Goal: Task Accomplishment & Management: Manage account settings

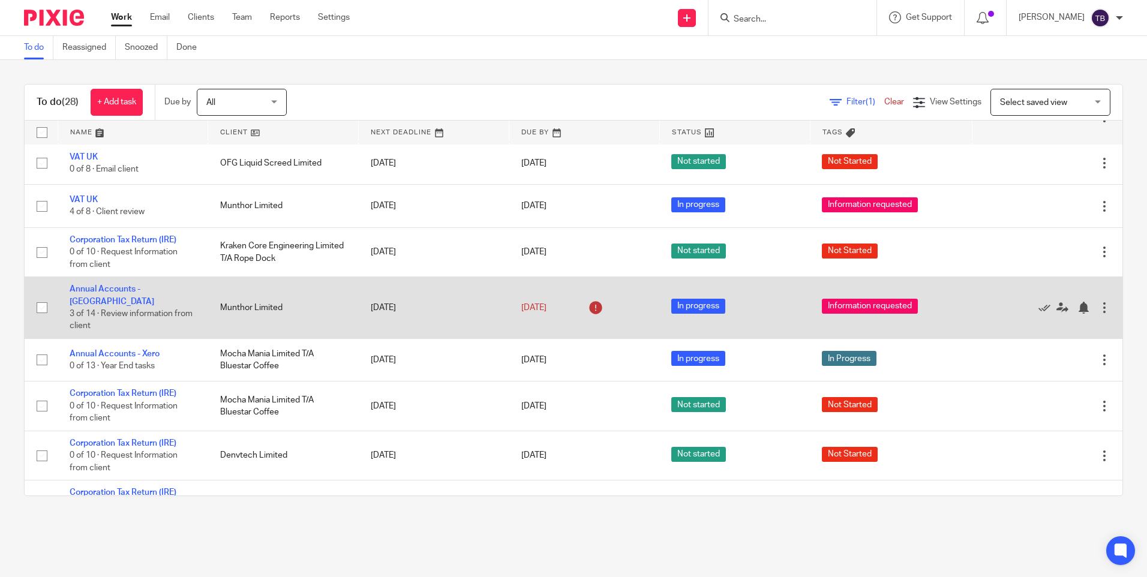
scroll to position [941, 0]
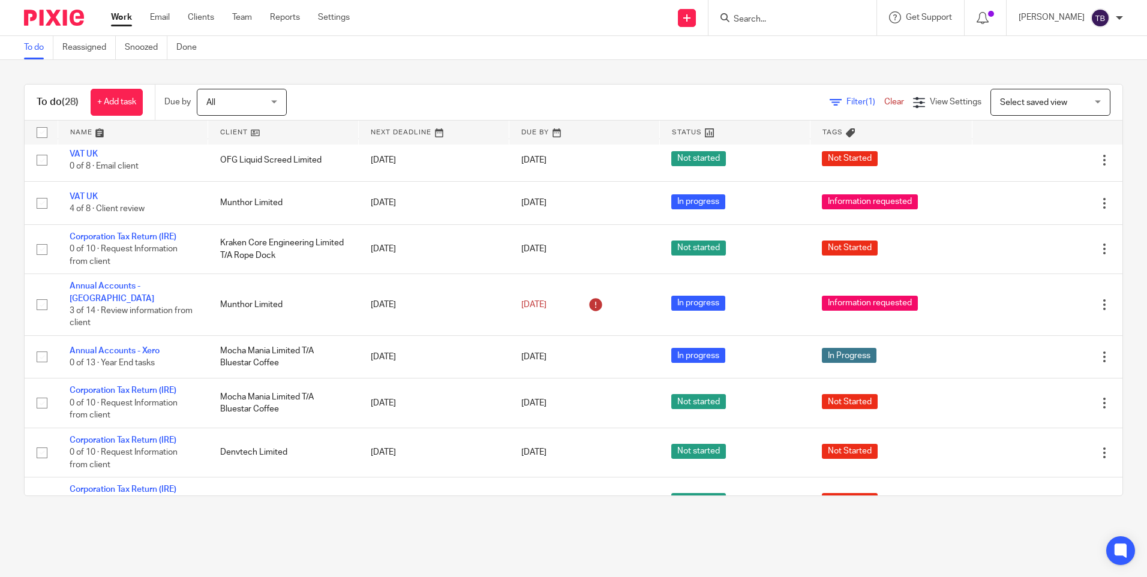
click at [782, 22] on input "Search" at bounding box center [787, 19] width 108 height 11
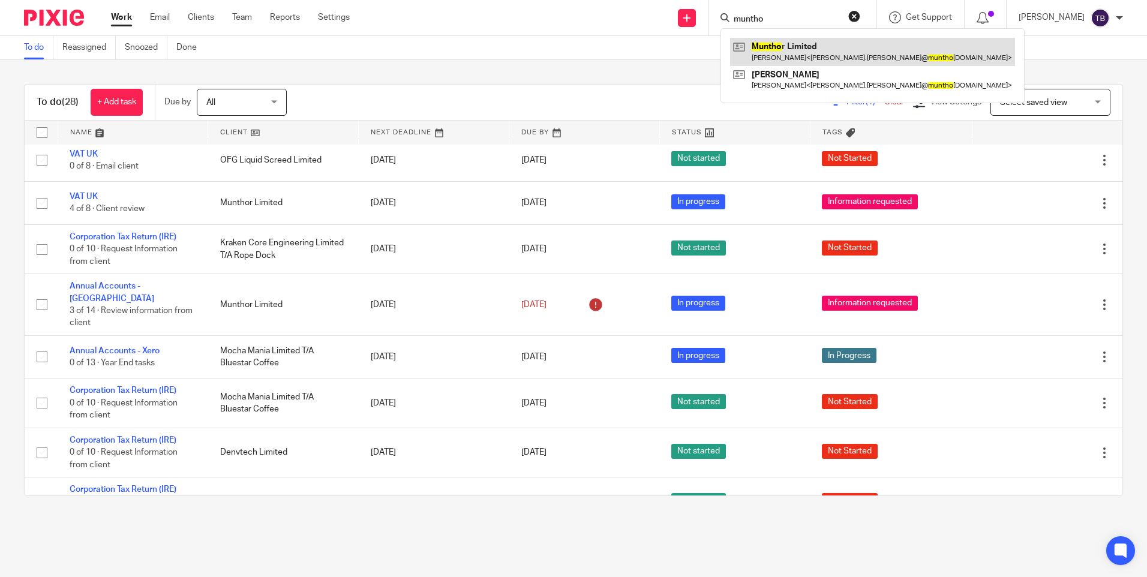
type input "muntho"
click at [763, 53] on link at bounding box center [872, 52] width 285 height 28
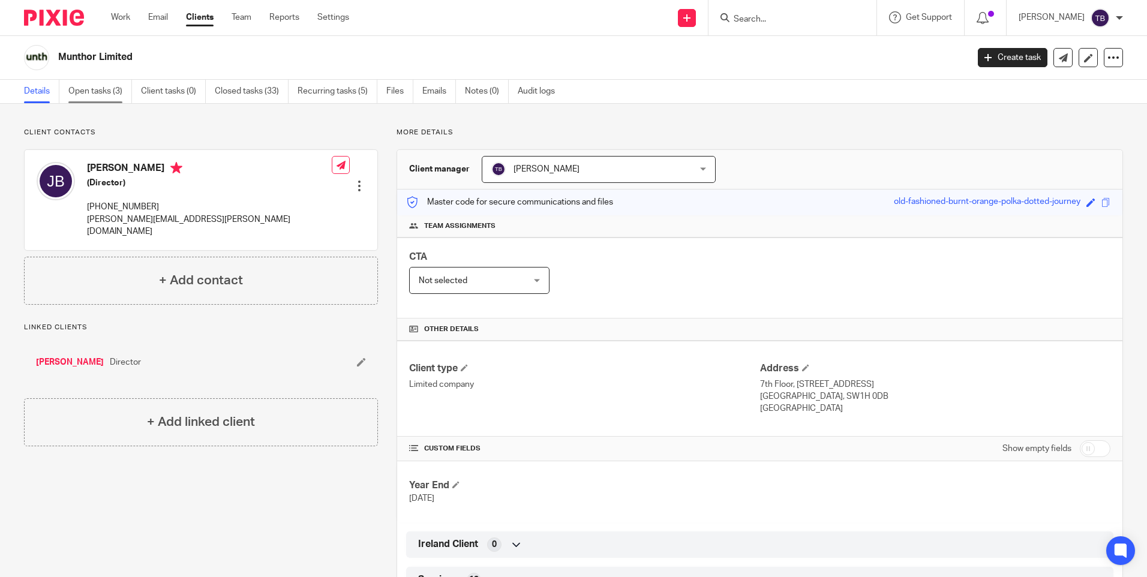
click at [88, 91] on link "Open tasks (3)" at bounding box center [100, 91] width 64 height 23
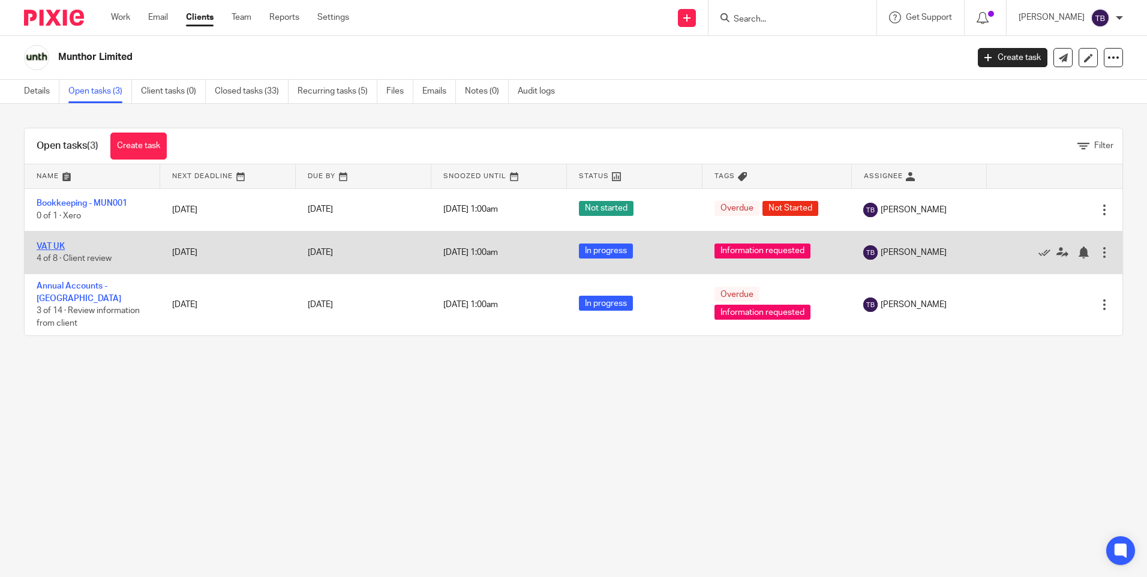
click at [44, 244] on link "VAT UK" at bounding box center [51, 246] width 28 height 8
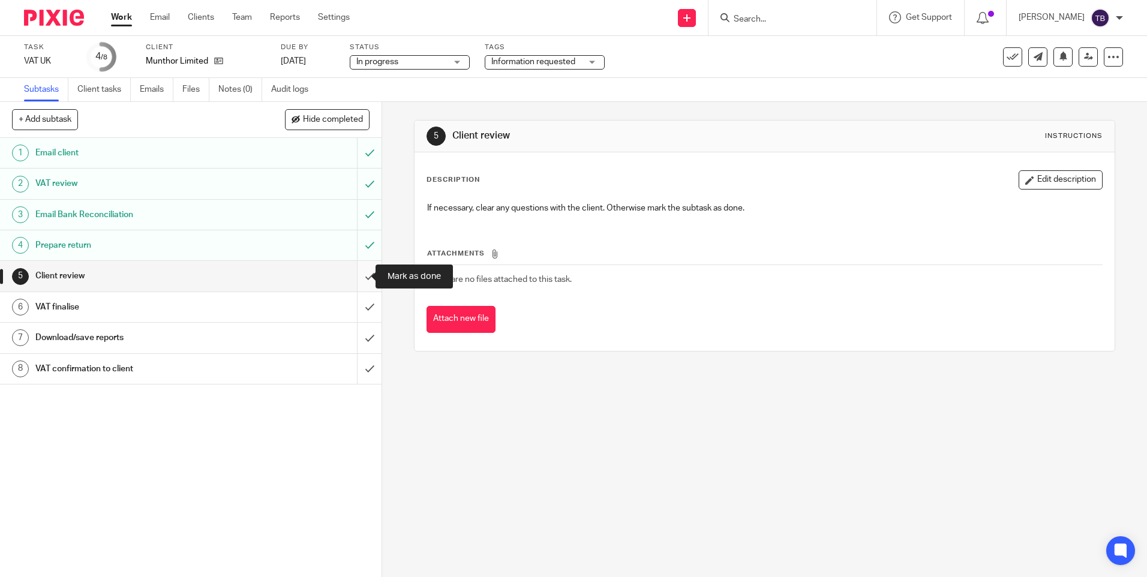
click at [363, 278] on input "submit" at bounding box center [191, 276] width 382 height 30
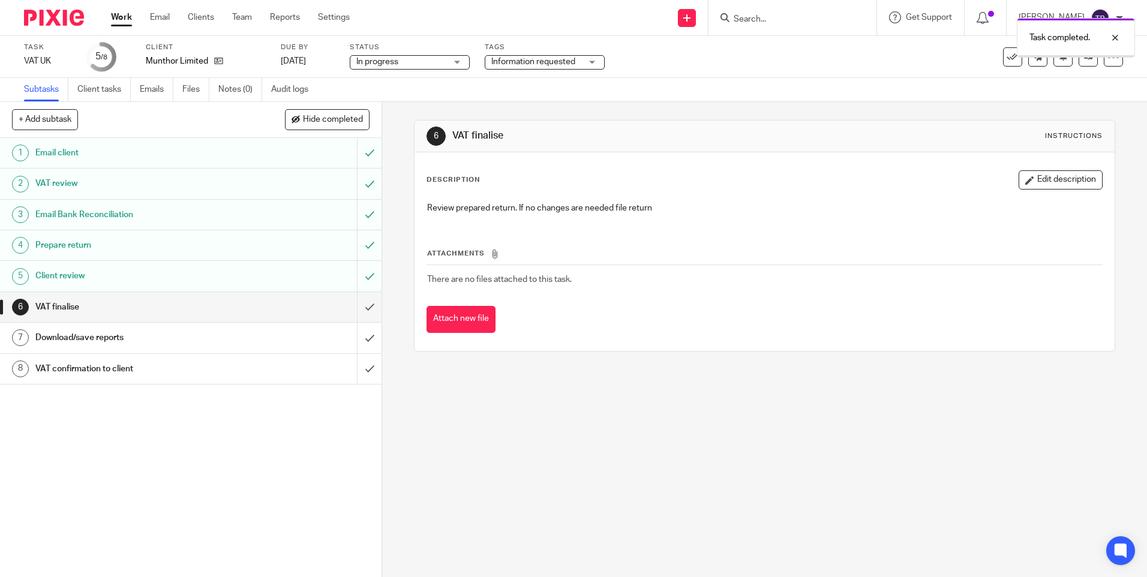
click at [355, 308] on input "submit" at bounding box center [191, 307] width 382 height 30
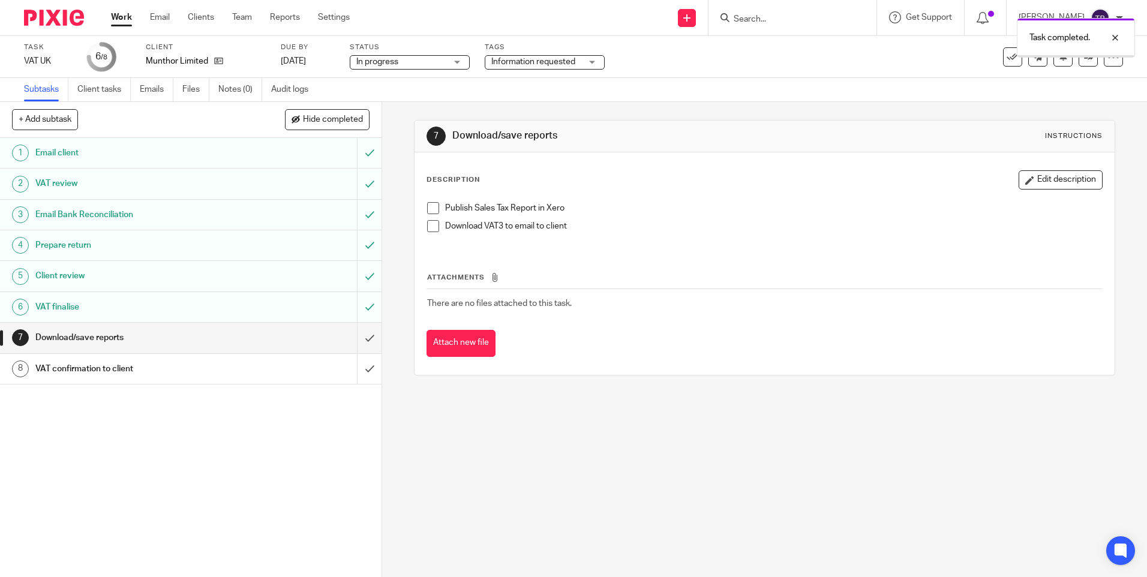
click at [361, 336] on input "submit" at bounding box center [191, 338] width 382 height 30
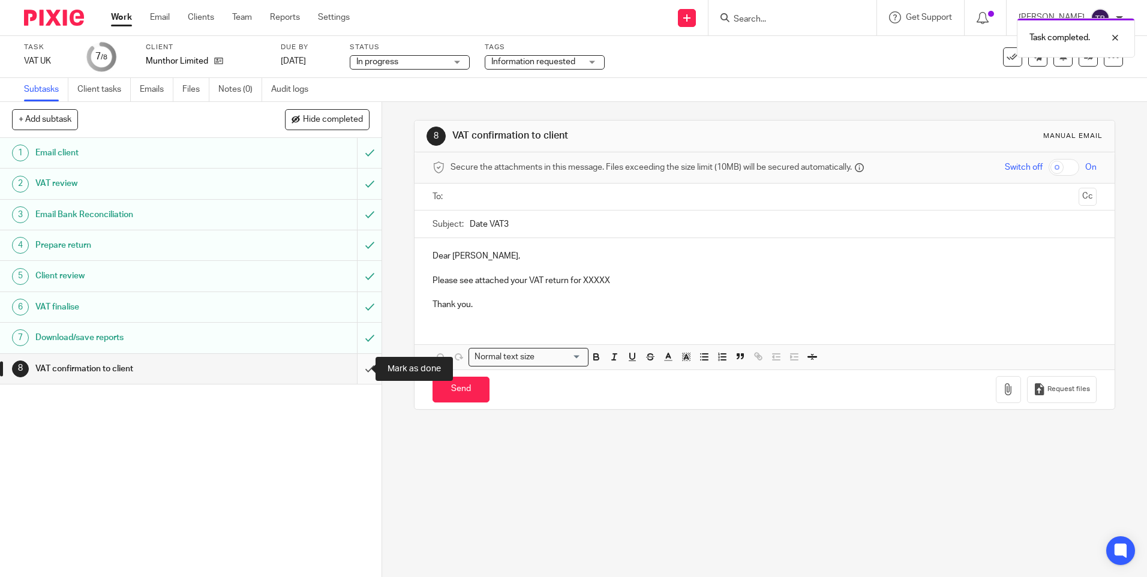
click at [355, 370] on input "submit" at bounding box center [191, 369] width 382 height 30
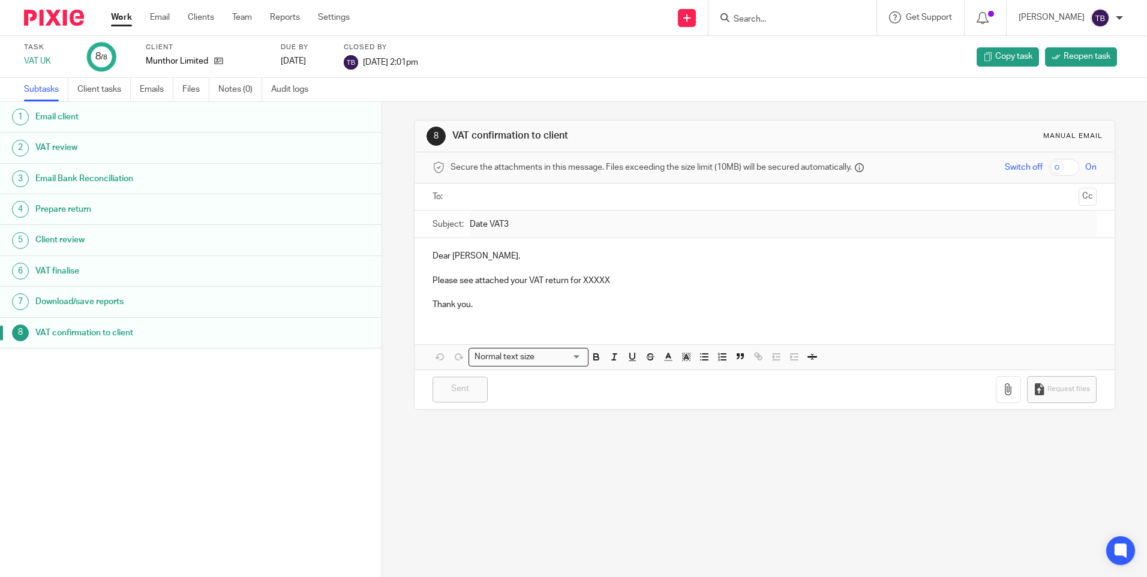
click at [118, 22] on link "Work" at bounding box center [121, 17] width 21 height 12
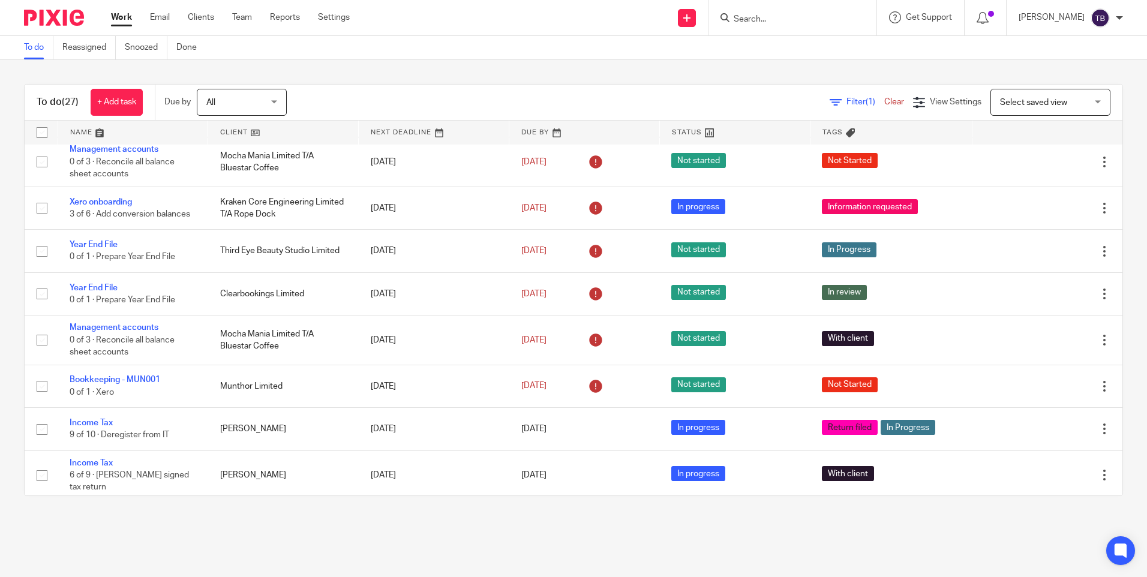
scroll to position [58, 0]
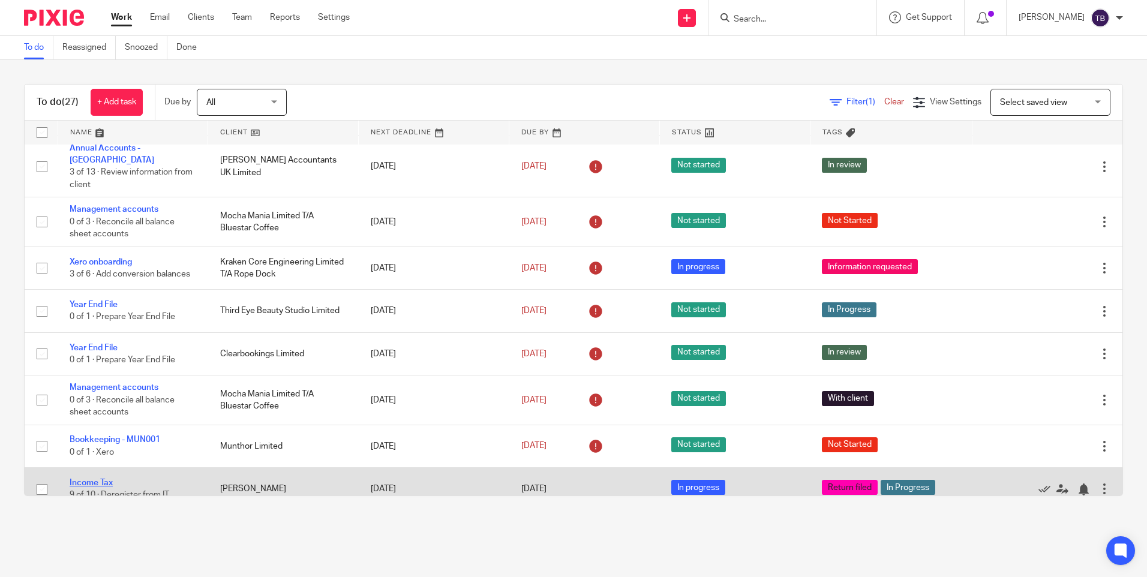
click at [101, 479] on link "Income Tax" at bounding box center [91, 483] width 43 height 8
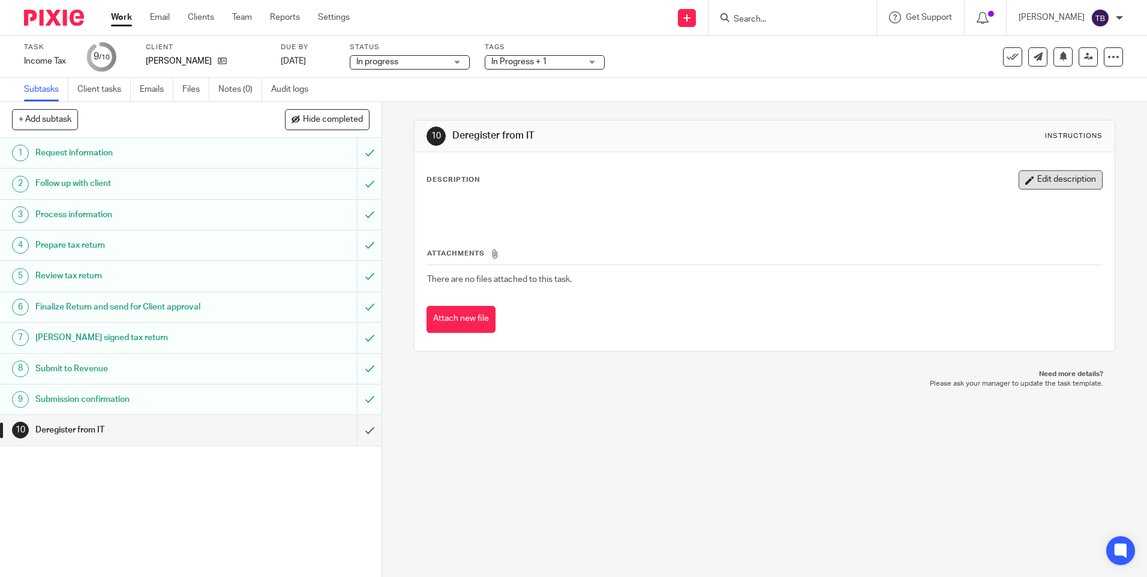
click at [1024, 177] on button "Edit description" at bounding box center [1061, 179] width 84 height 19
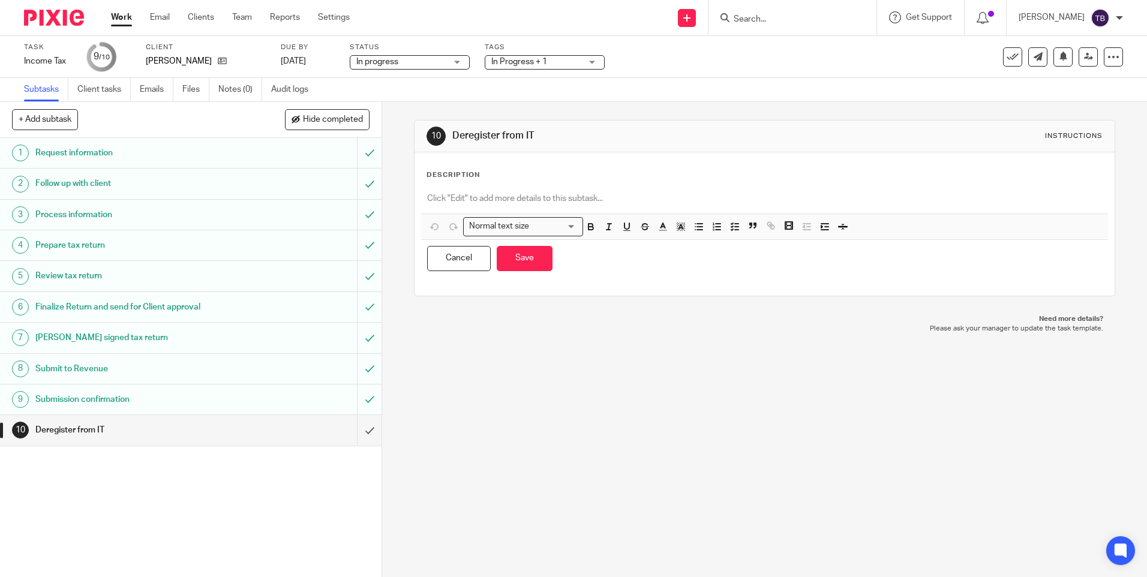
click at [605, 187] on div at bounding box center [764, 200] width 686 height 27
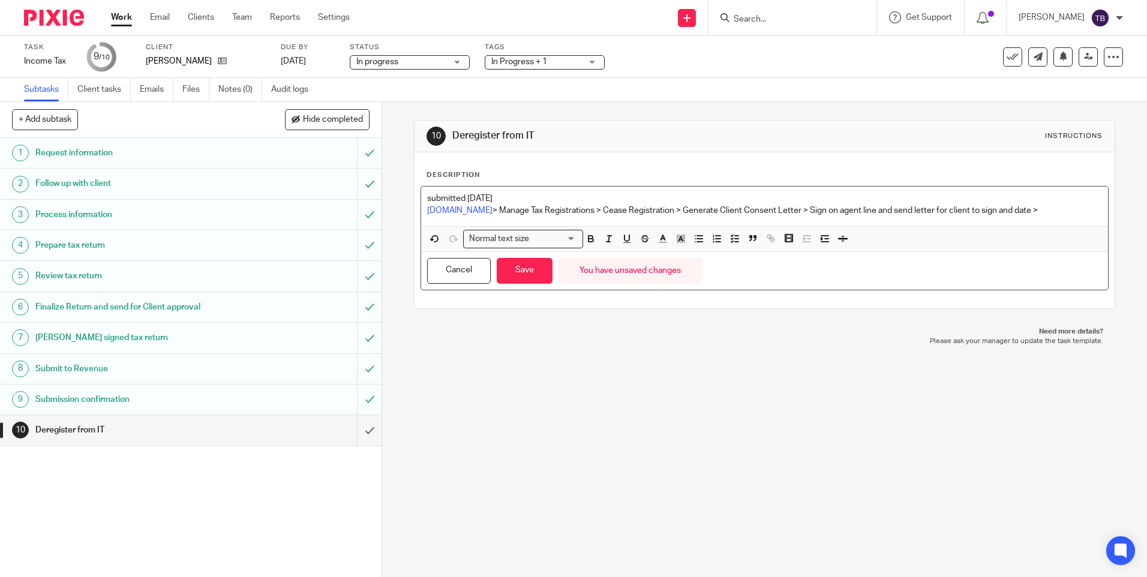
click at [784, 208] on p "Ros.ie > Manage Tax Registrations > Cease Registration > Generate Client Consen…" at bounding box center [764, 211] width 674 height 12
click at [1063, 208] on p "Ros.ie > Manage Tax Registrations > Cease Registration > Generate Client Consen…" at bounding box center [764, 211] width 674 height 12
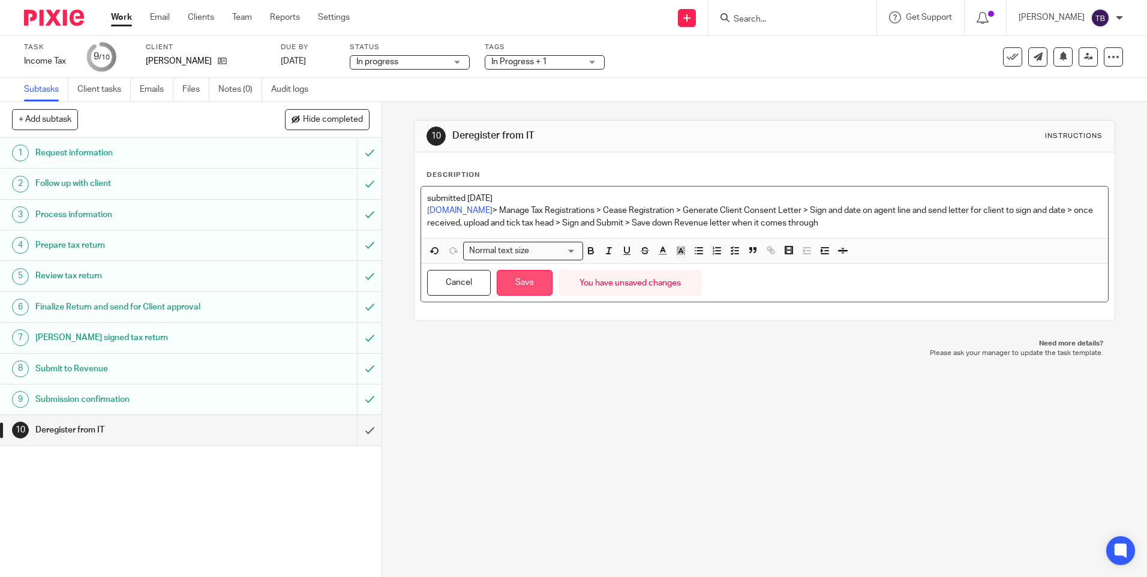
click at [529, 281] on button "Save" at bounding box center [525, 283] width 56 height 26
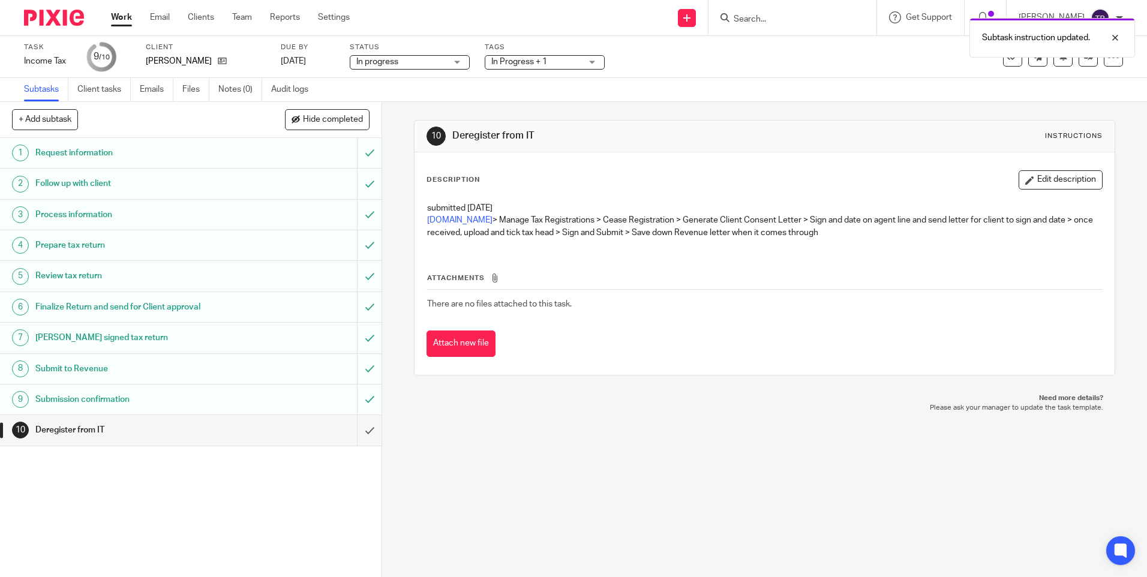
click at [556, 62] on span "In Progress + 1" at bounding box center [536, 62] width 90 height 13
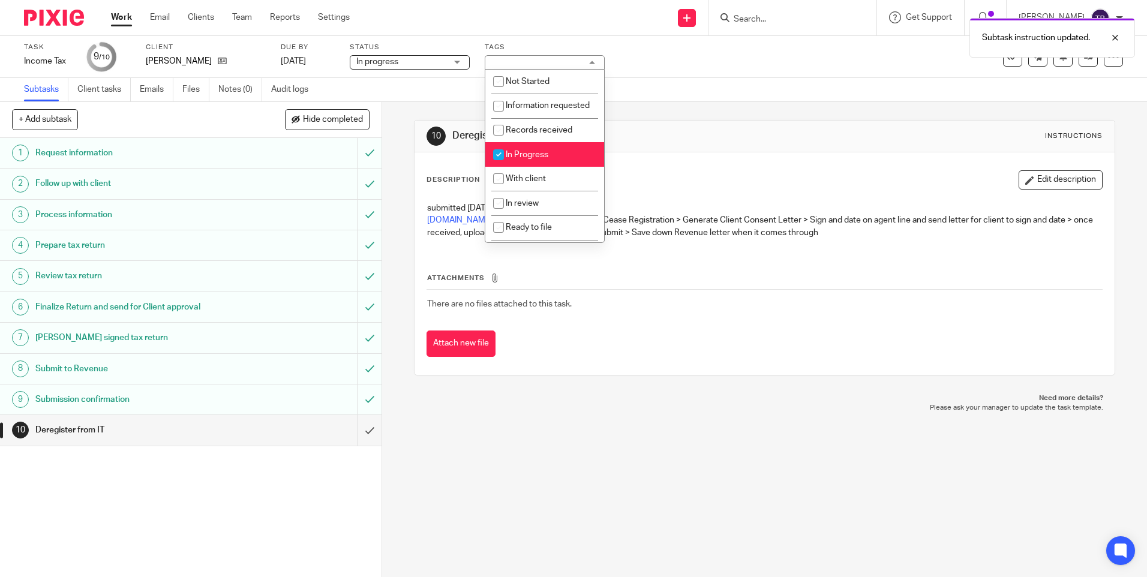
click at [550, 160] on li "In Progress" at bounding box center [544, 154] width 119 height 25
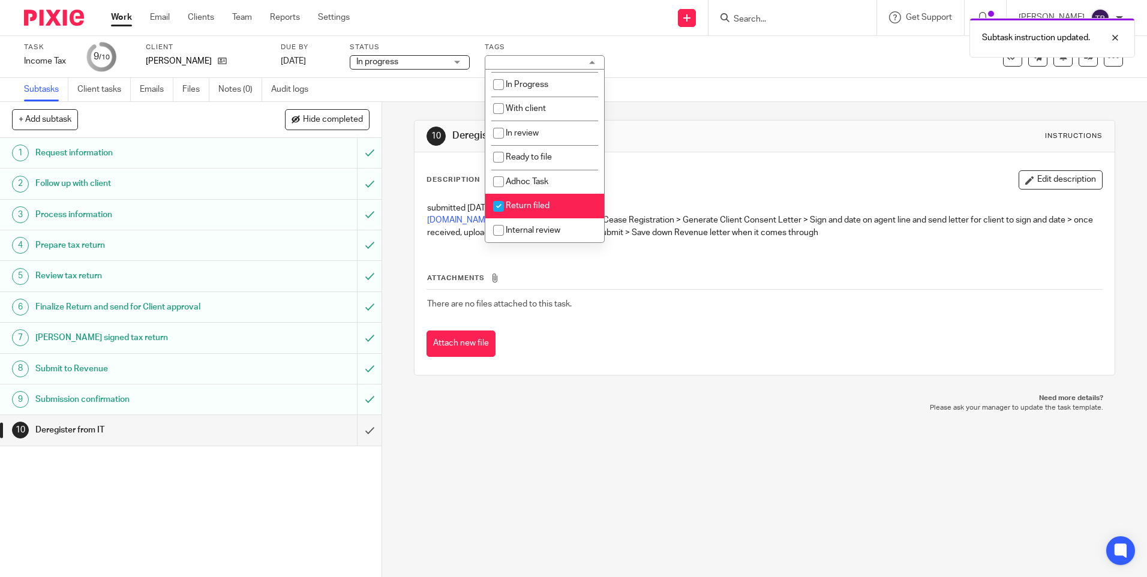
scroll to position [22, 0]
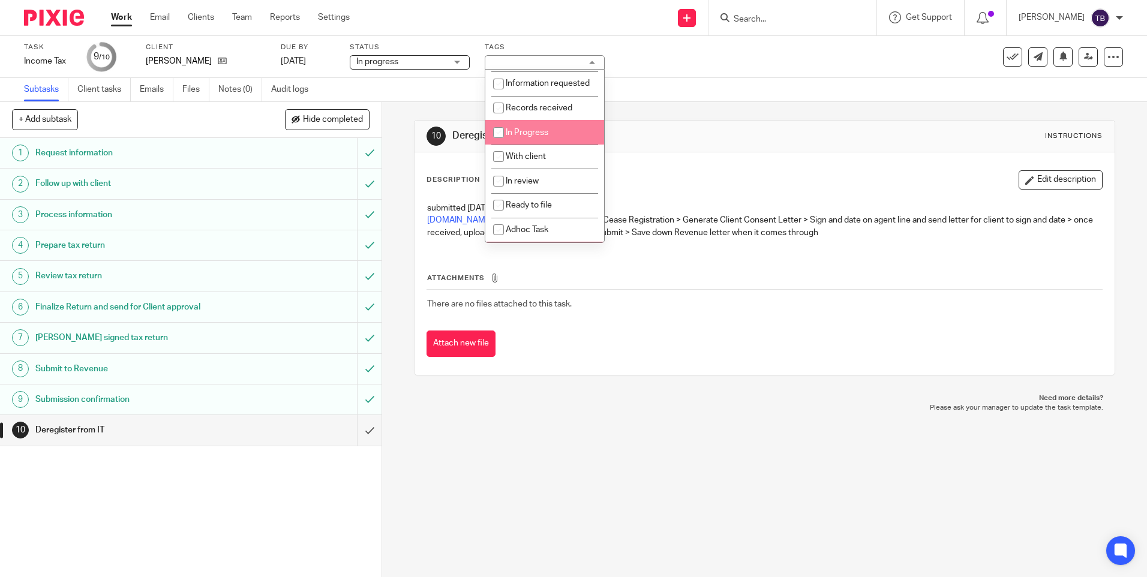
drag, startPoint x: 542, startPoint y: 143, endPoint x: 591, endPoint y: 133, distance: 50.2
click at [542, 137] on span "In Progress" at bounding box center [527, 132] width 43 height 8
checkbox input "true"
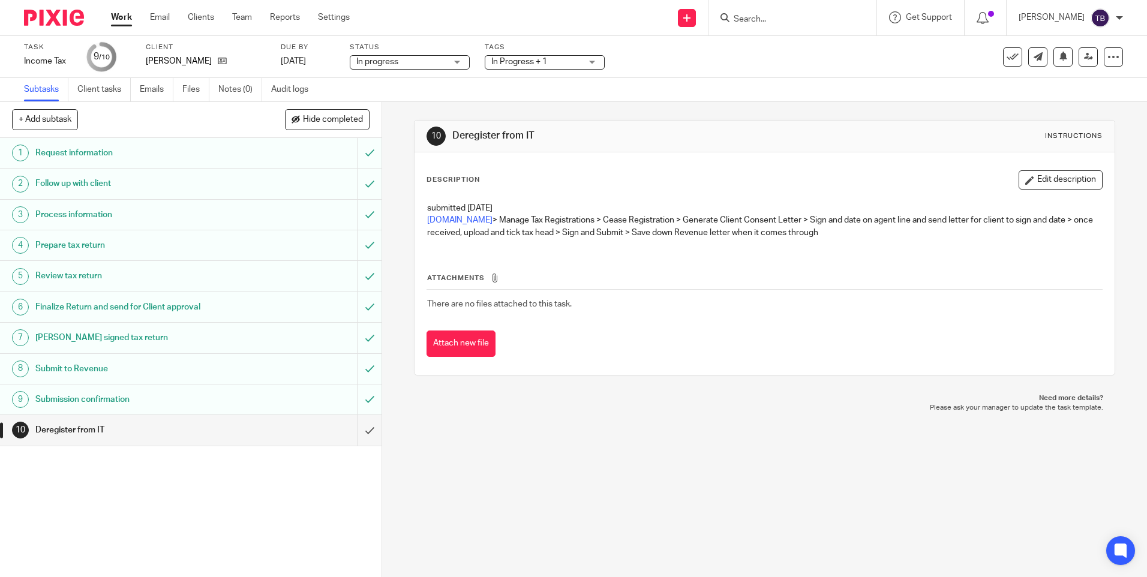
click at [661, 122] on div "10 Deregister from IT Instructions" at bounding box center [765, 137] width 700 height 32
click at [335, 64] on link "18 Aug 2025" at bounding box center [308, 61] width 54 height 13
click at [220, 62] on icon at bounding box center [222, 60] width 9 height 9
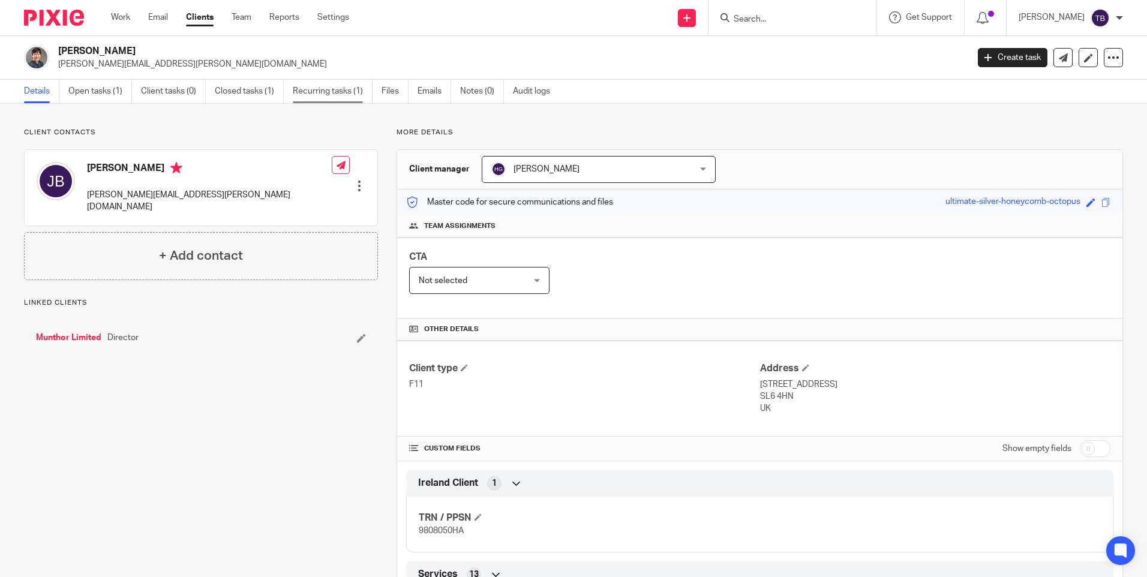
click at [335, 91] on link "Recurring tasks (1)" at bounding box center [333, 91] width 80 height 23
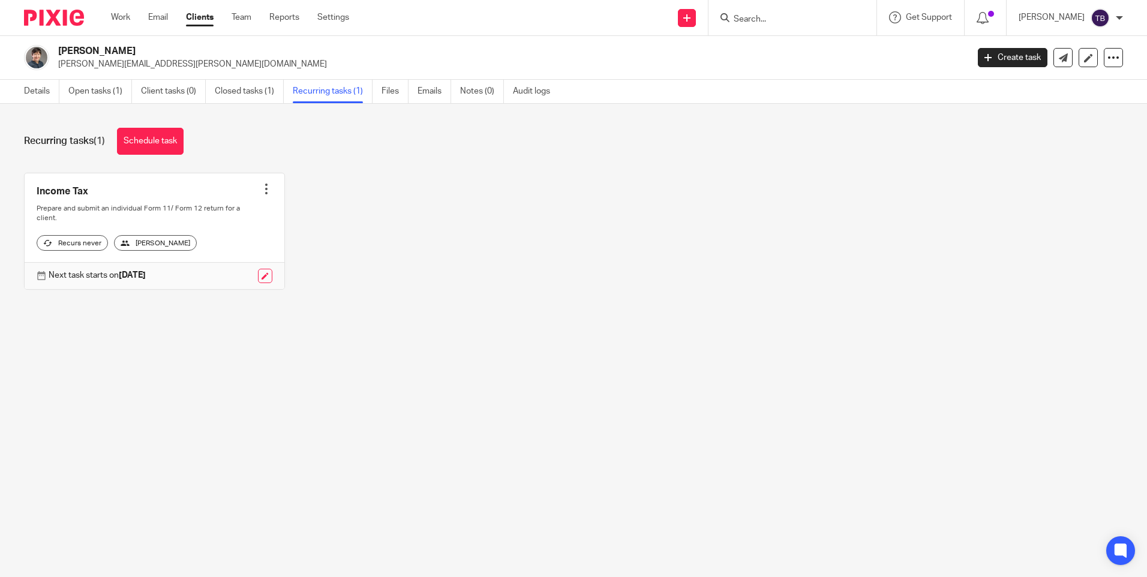
click at [263, 188] on div at bounding box center [266, 189] width 12 height 12
click at [220, 265] on span "Cancel schedule" at bounding box center [217, 265] width 63 height 8
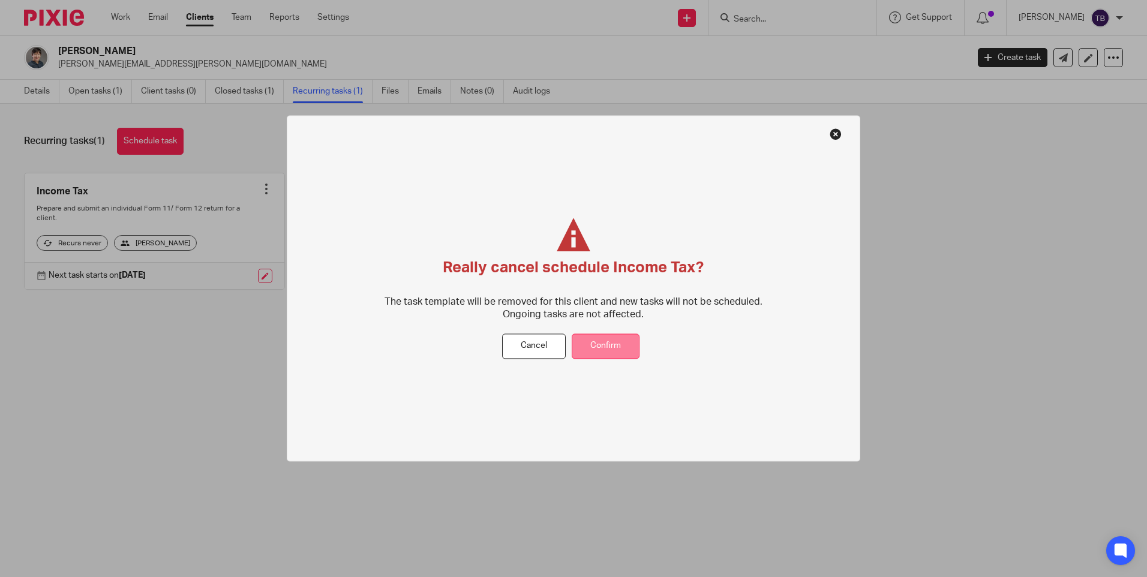
click at [616, 350] on button "Confirm" at bounding box center [606, 347] width 68 height 26
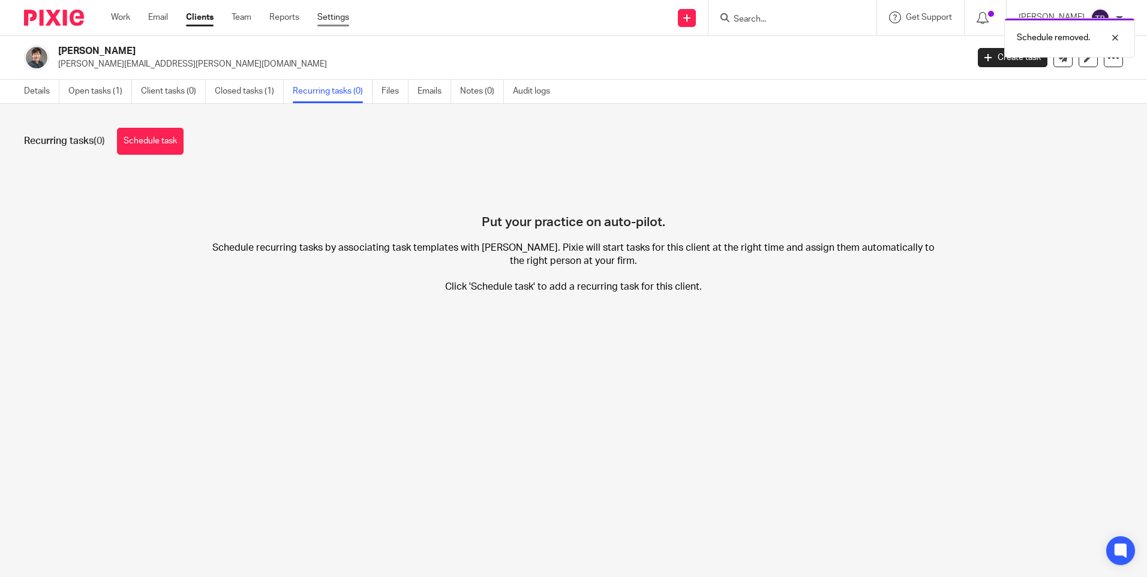
click at [334, 14] on link "Settings" at bounding box center [333, 17] width 32 height 12
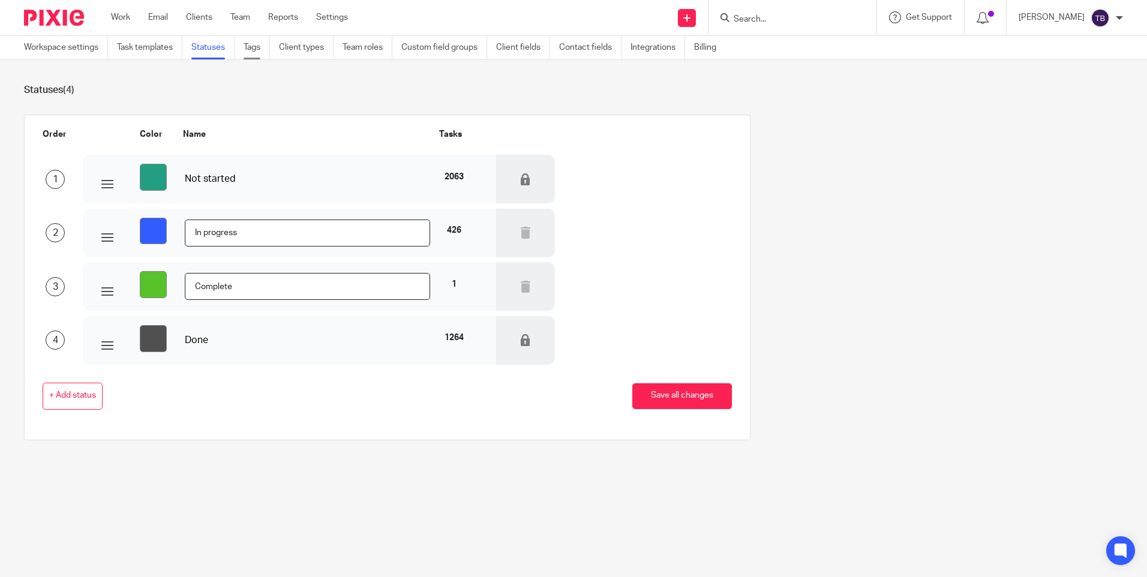
click at [259, 52] on link "Tags" at bounding box center [257, 47] width 26 height 23
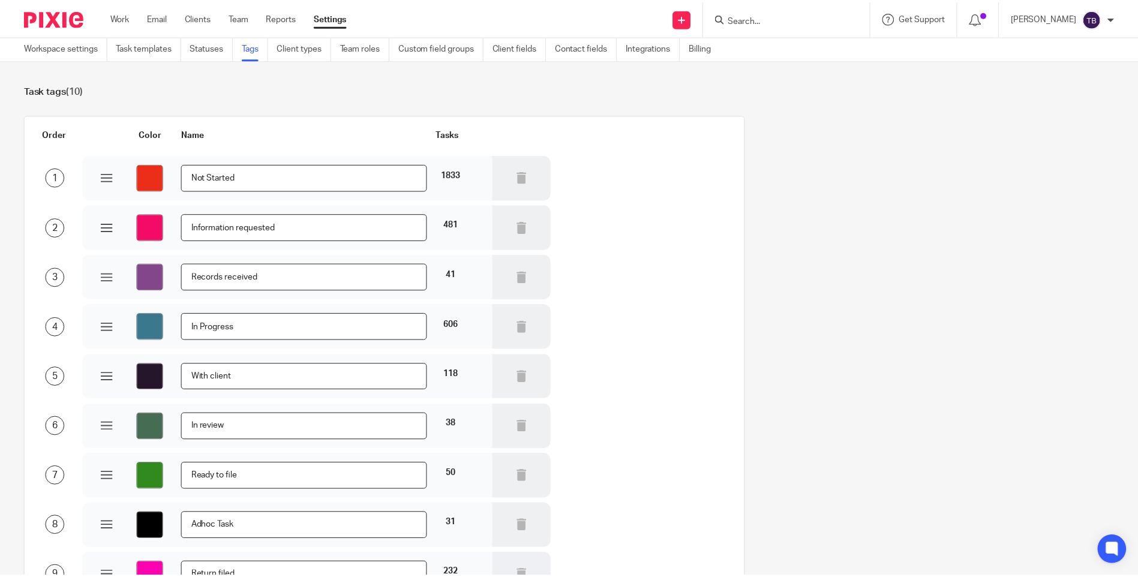
scroll to position [189, 0]
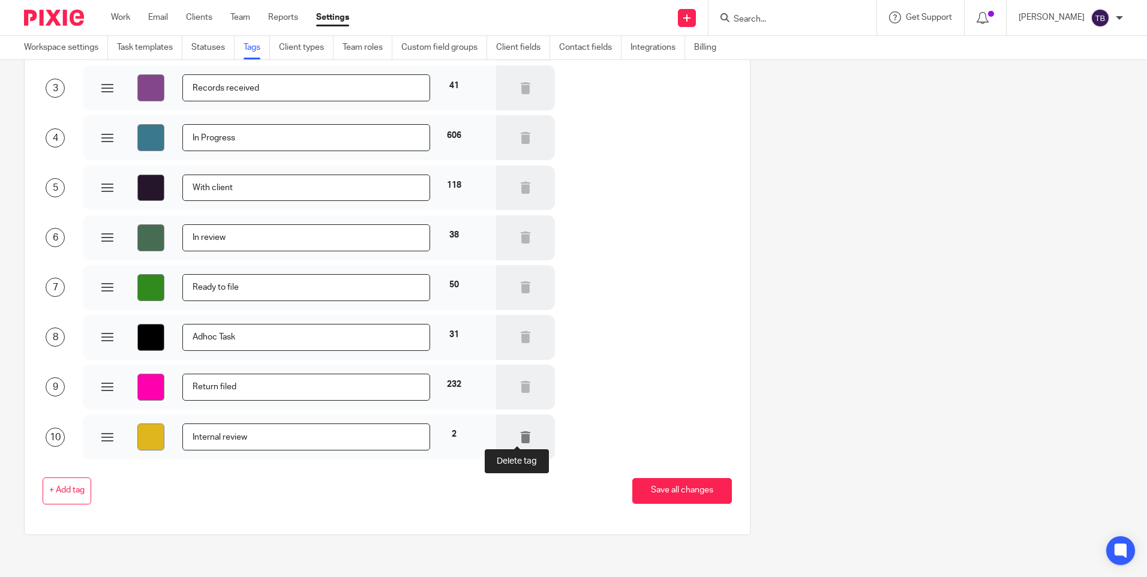
click at [523, 433] on icon at bounding box center [526, 437] width 12 height 12
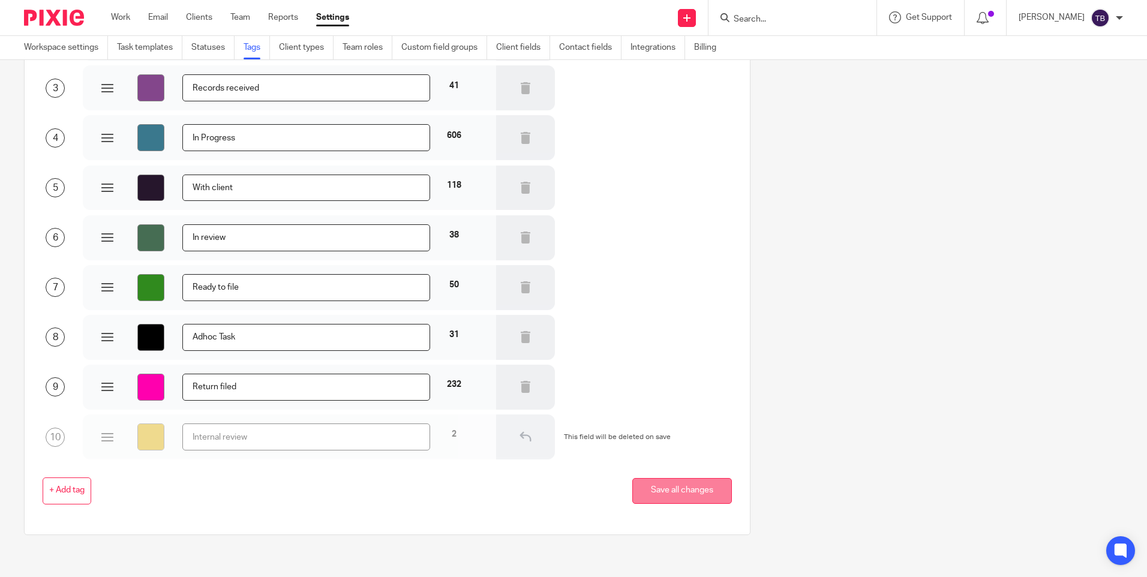
click at [682, 485] on button "Save all changes" at bounding box center [682, 491] width 100 height 26
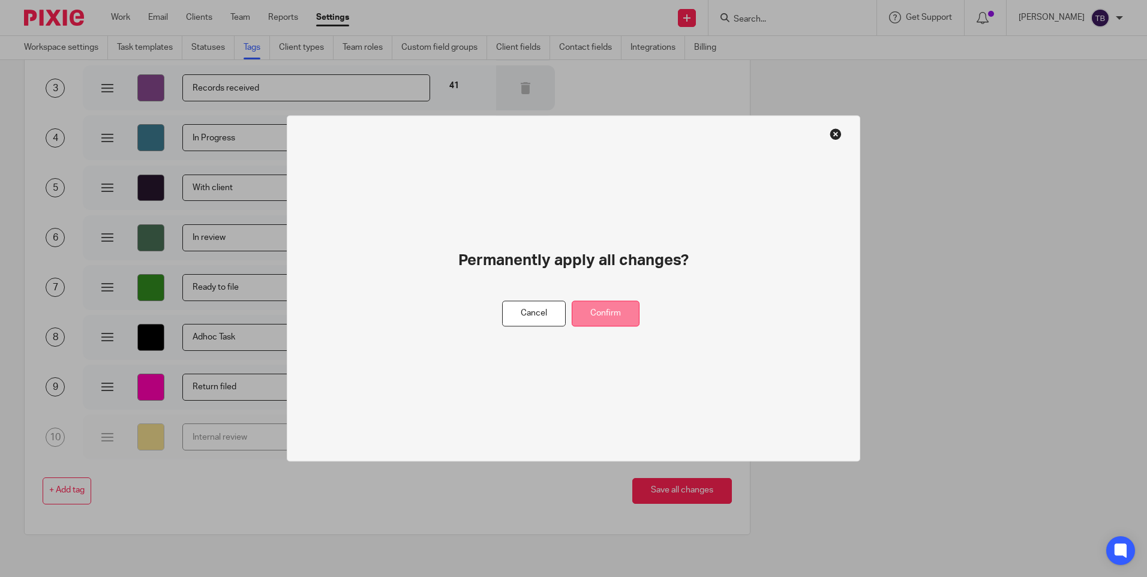
click at [602, 323] on button "Confirm" at bounding box center [606, 314] width 68 height 26
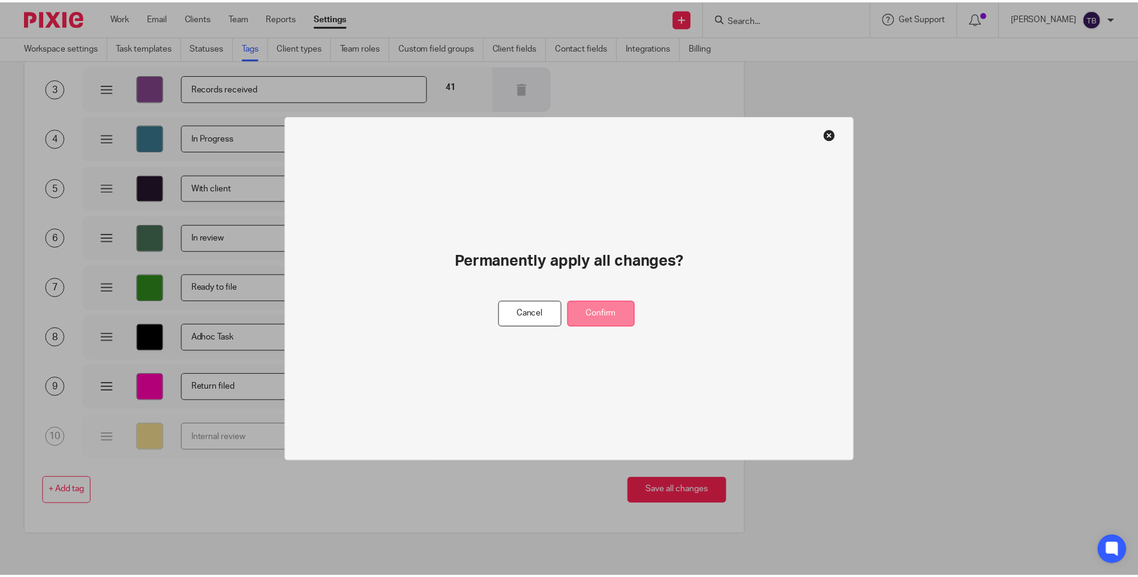
scroll to position [0, 0]
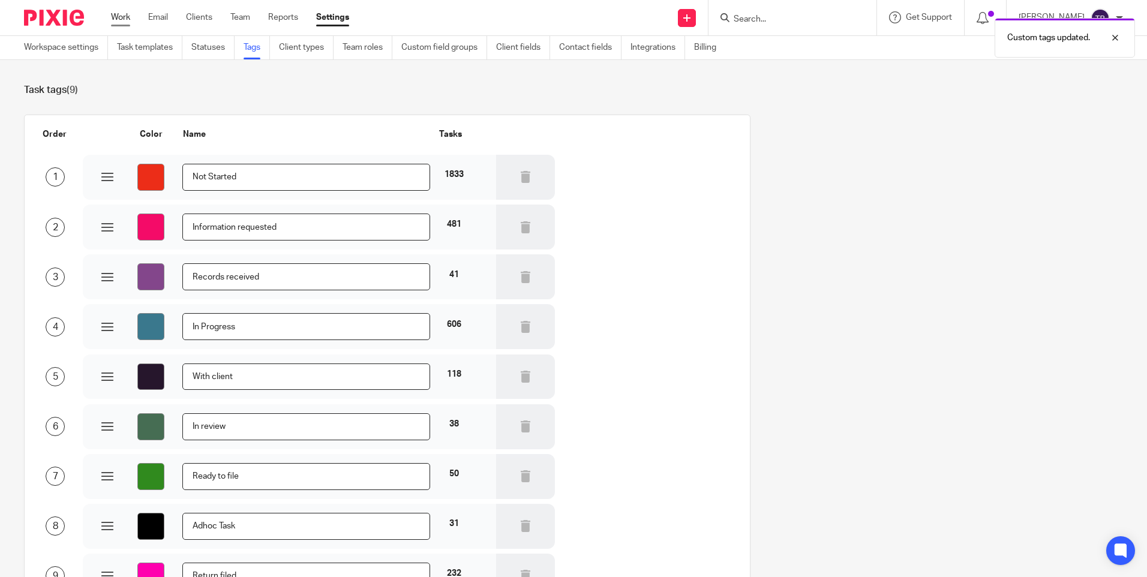
drag, startPoint x: 116, startPoint y: 18, endPoint x: 123, endPoint y: 17, distance: 7.3
click at [116, 18] on link "Work" at bounding box center [120, 17] width 19 height 12
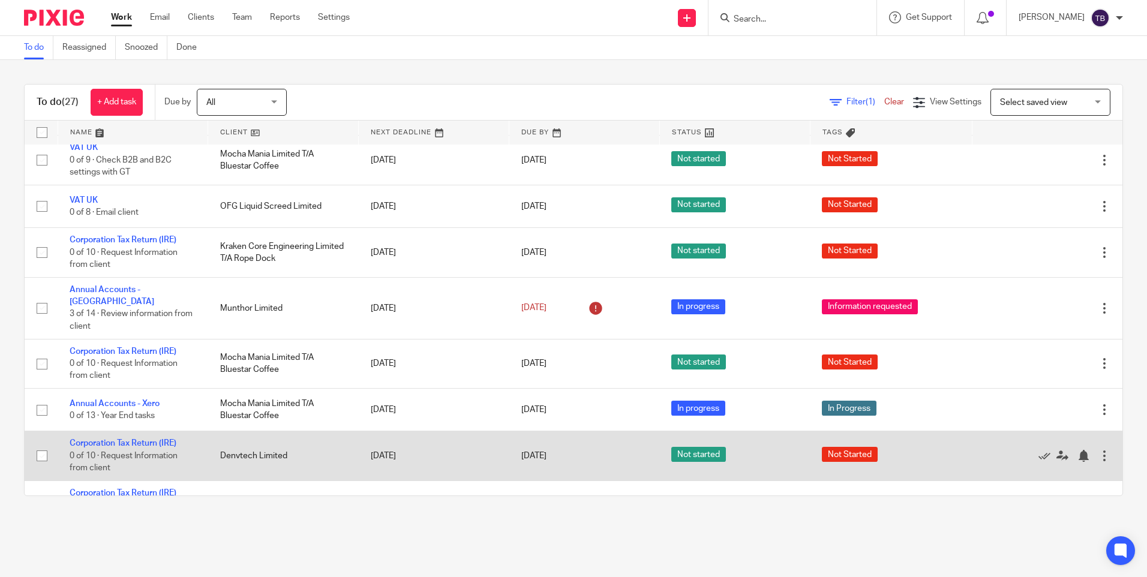
scroll to position [898, 0]
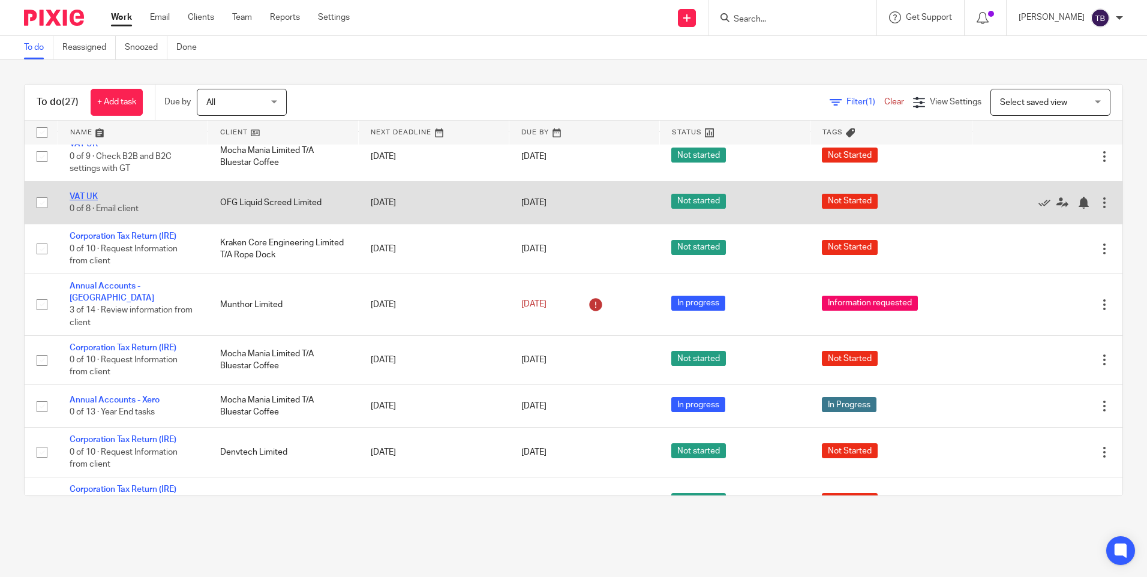
click at [80, 193] on link "VAT UK" at bounding box center [84, 197] width 28 height 8
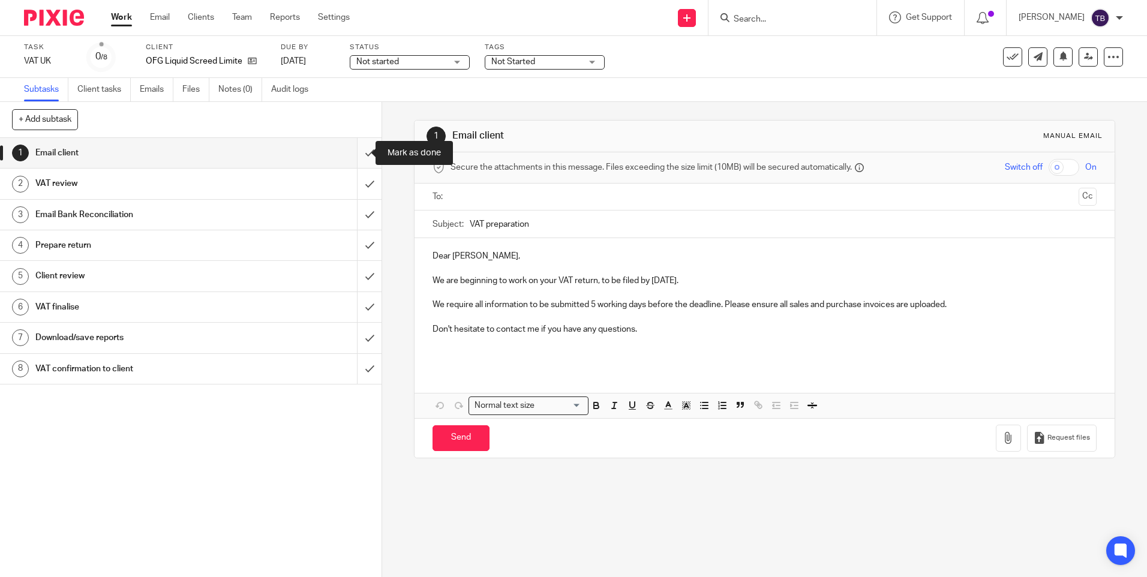
click at [356, 153] on input "submit" at bounding box center [191, 153] width 382 height 30
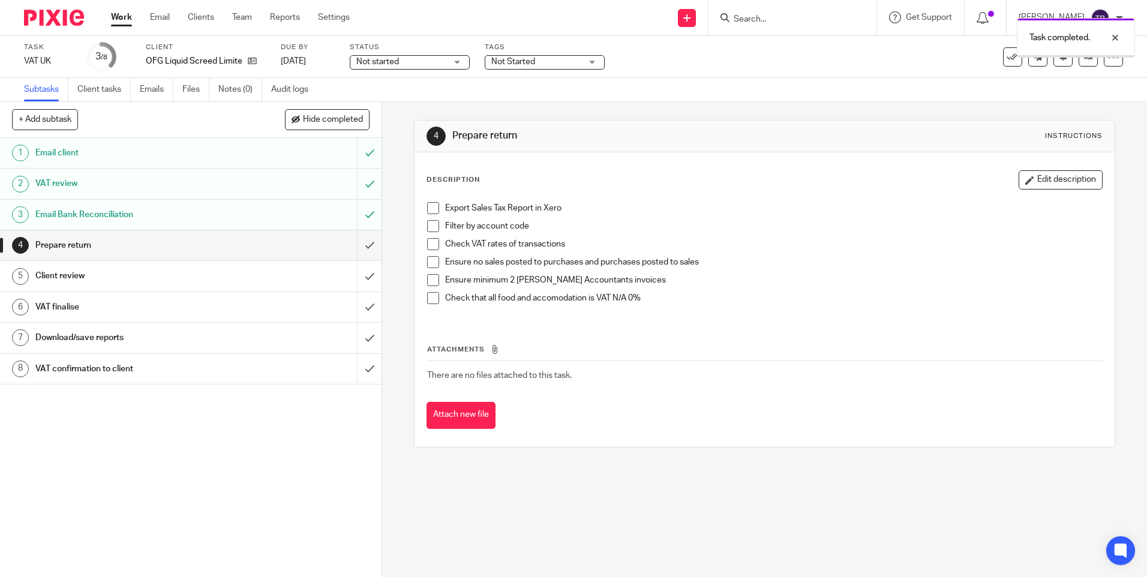
click at [359, 241] on input "submit" at bounding box center [191, 245] width 382 height 30
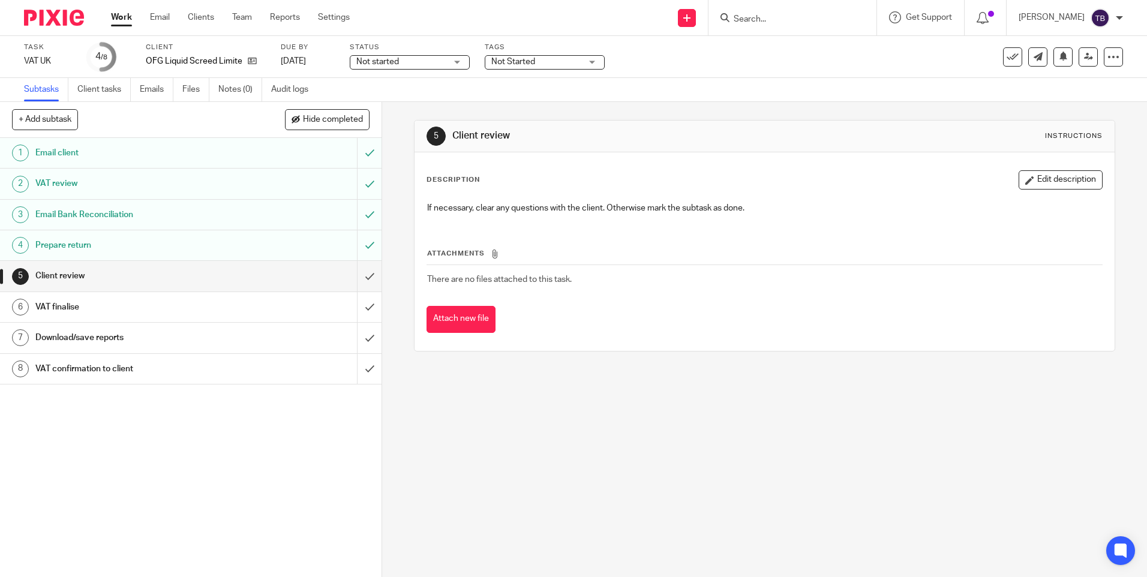
click at [427, 65] on span "Not started" at bounding box center [401, 62] width 90 height 13
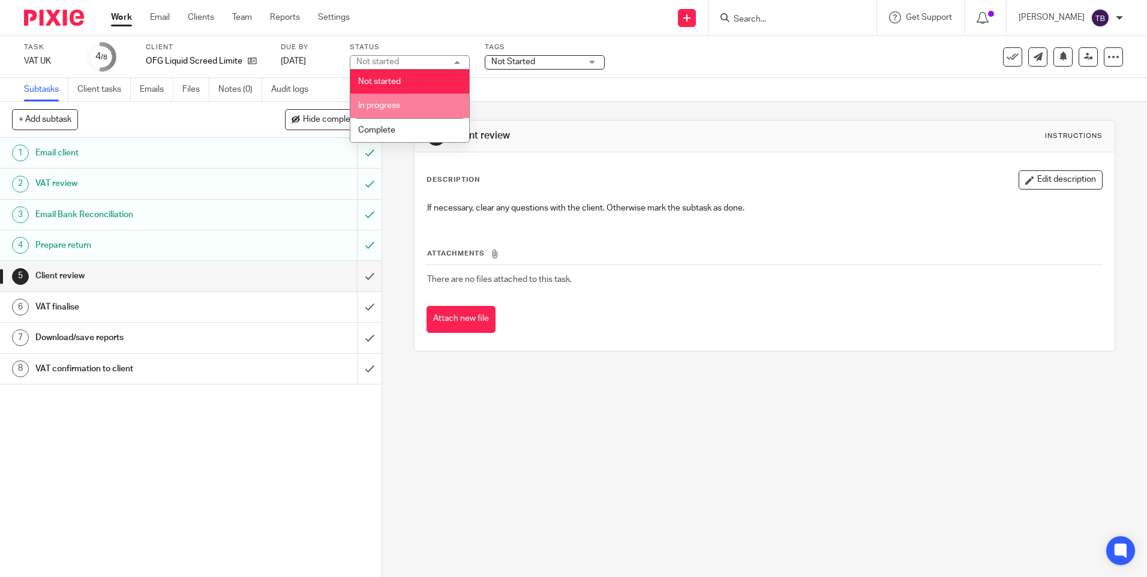
click at [423, 107] on li "In progress" at bounding box center [409, 106] width 119 height 25
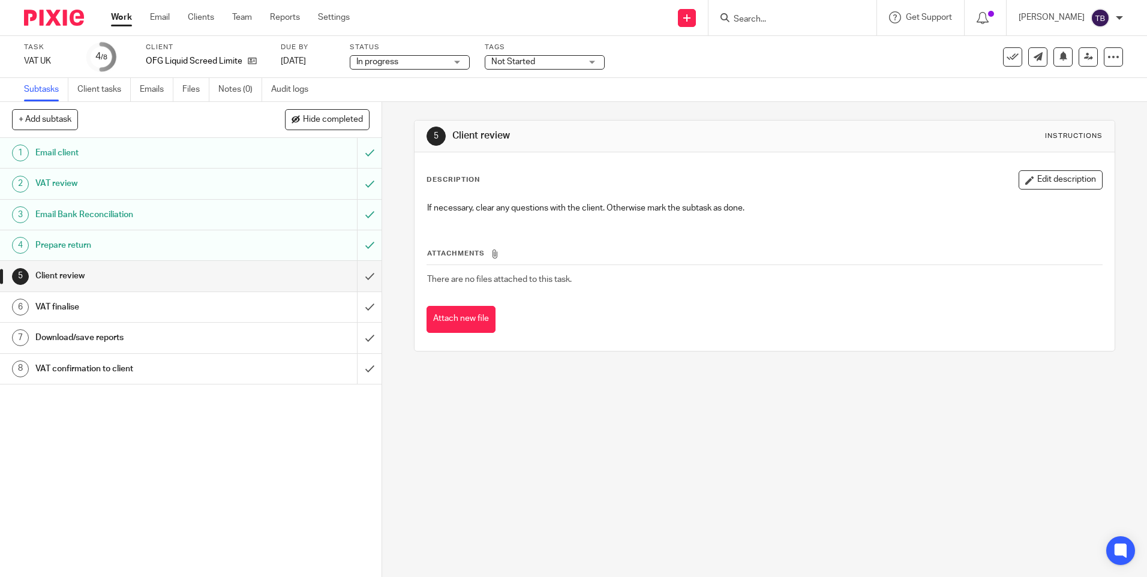
click at [515, 62] on span "Not Started" at bounding box center [513, 62] width 44 height 8
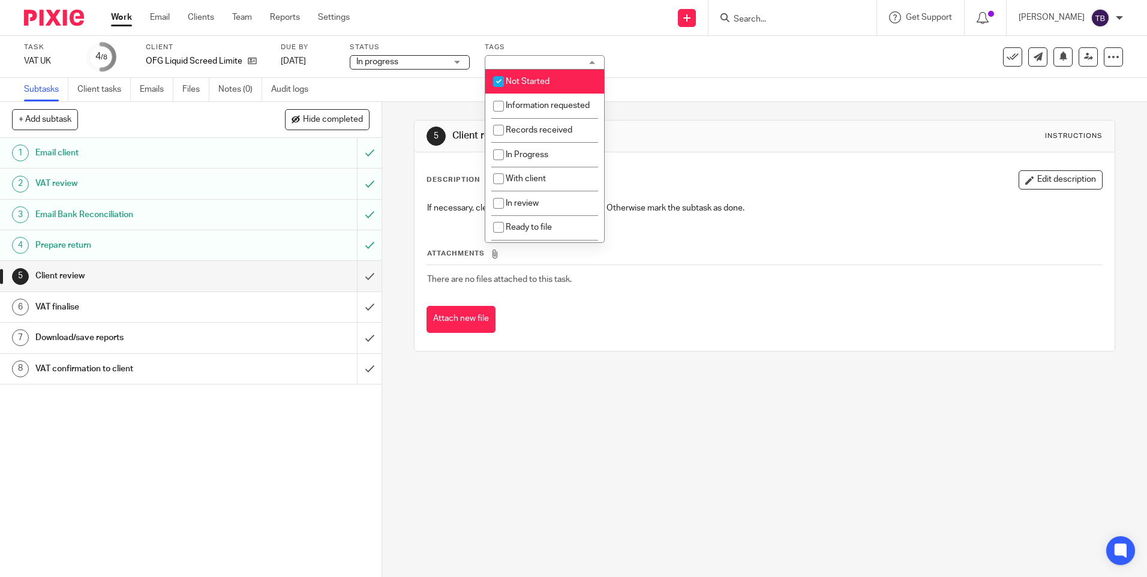
click at [547, 78] on span "Not Started" at bounding box center [528, 81] width 44 height 8
checkbox input "false"
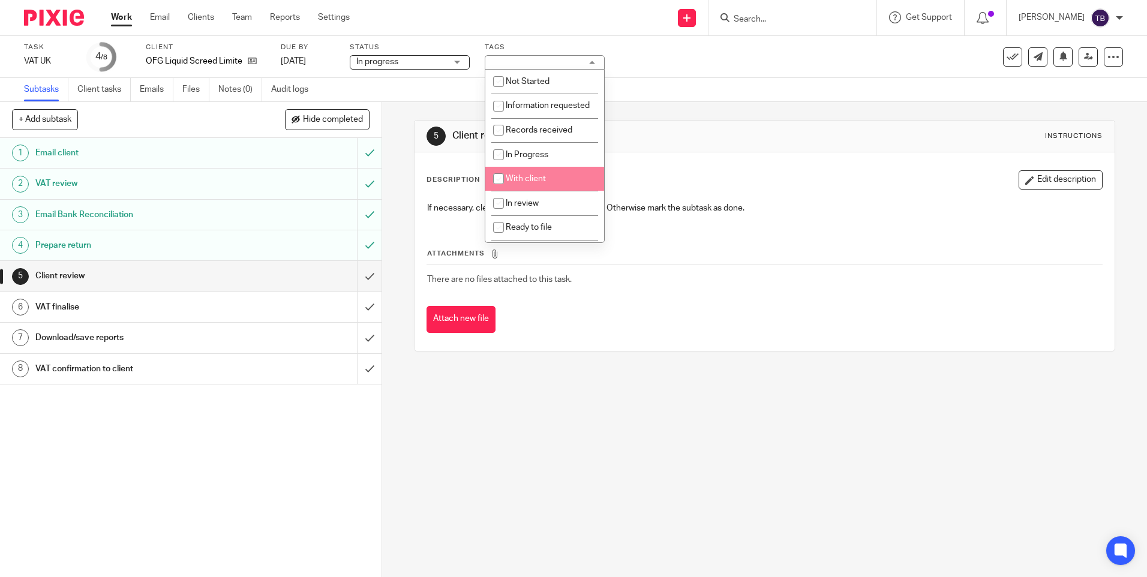
click at [542, 183] on span "With client" at bounding box center [526, 179] width 40 height 8
checkbox input "true"
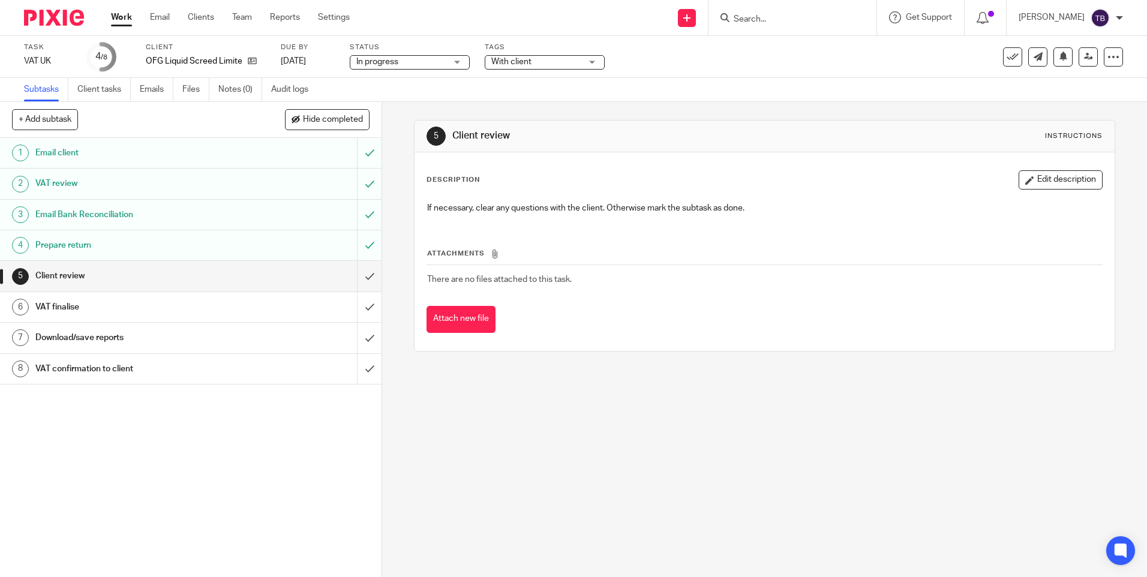
click at [718, 92] on div "Subtasks Client tasks Emails Files Notes (0) Audit logs" at bounding box center [573, 90] width 1147 height 24
drag, startPoint x: 121, startPoint y: 20, endPoint x: 146, endPoint y: 6, distance: 29.0
click at [121, 20] on link "Work" at bounding box center [121, 17] width 21 height 12
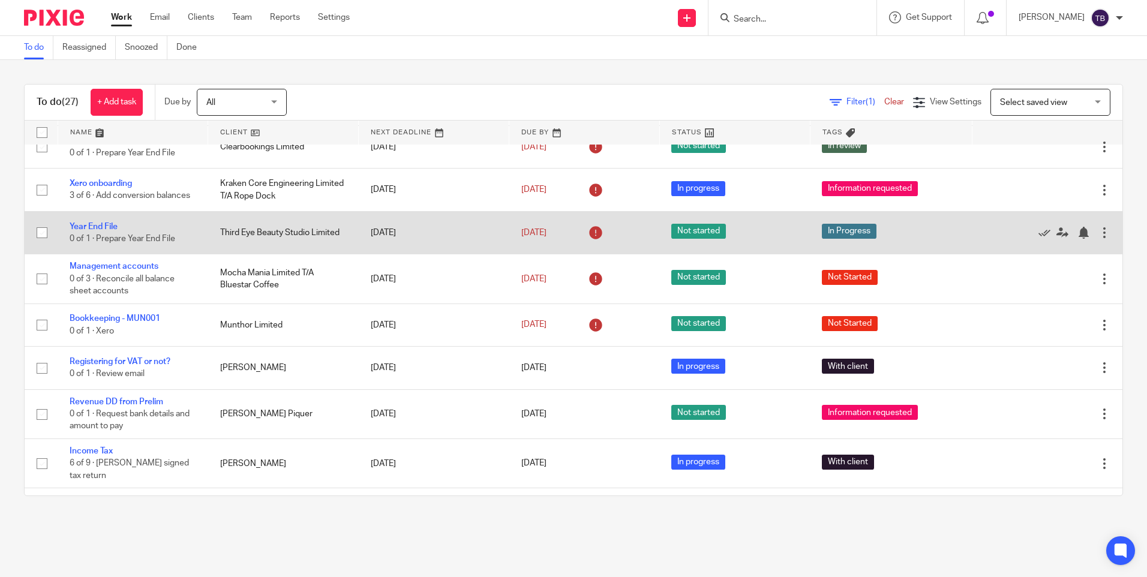
scroll to position [180, 0]
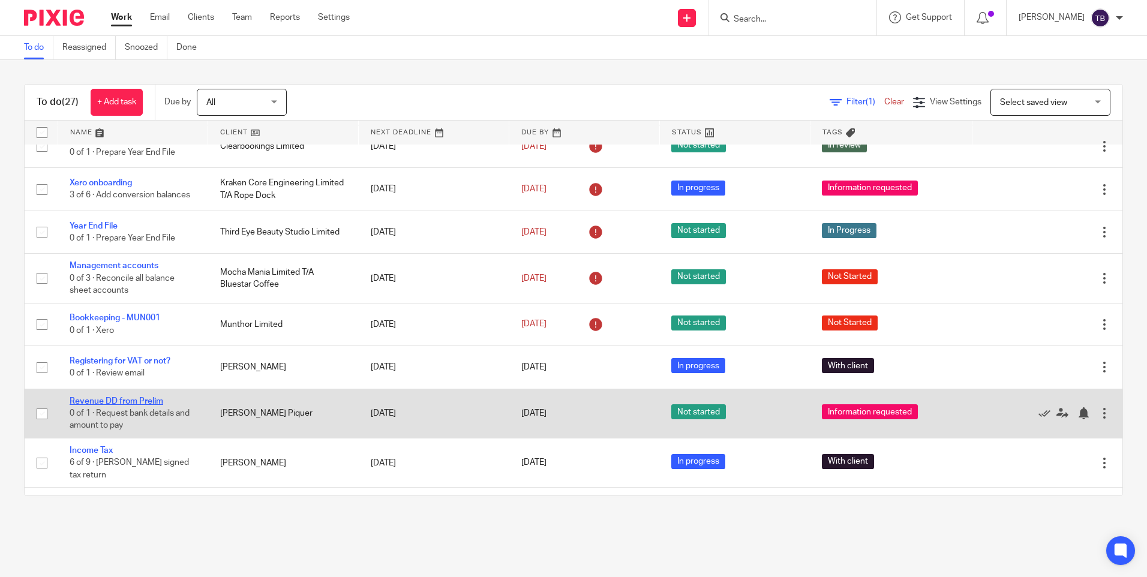
click at [152, 397] on link "Revenue DD from Prelim" at bounding box center [117, 401] width 94 height 8
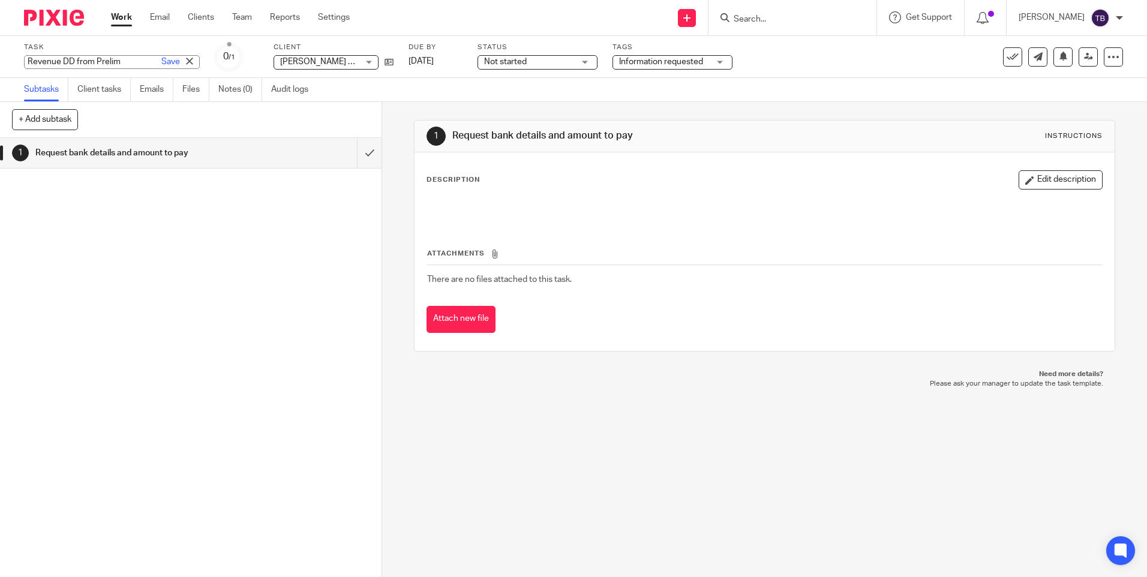
click at [28, 61] on div "Revenue DD from Prelim Save Revenue DD from Prelim" at bounding box center [112, 62] width 176 height 14
click at [26, 62] on input "Revenue DD from Prelim" at bounding box center [112, 62] width 176 height 14
click at [31, 63] on input "Revenue DD from Prelim" at bounding box center [112, 62] width 176 height 14
type input "Setup revenue DD from Prelim"
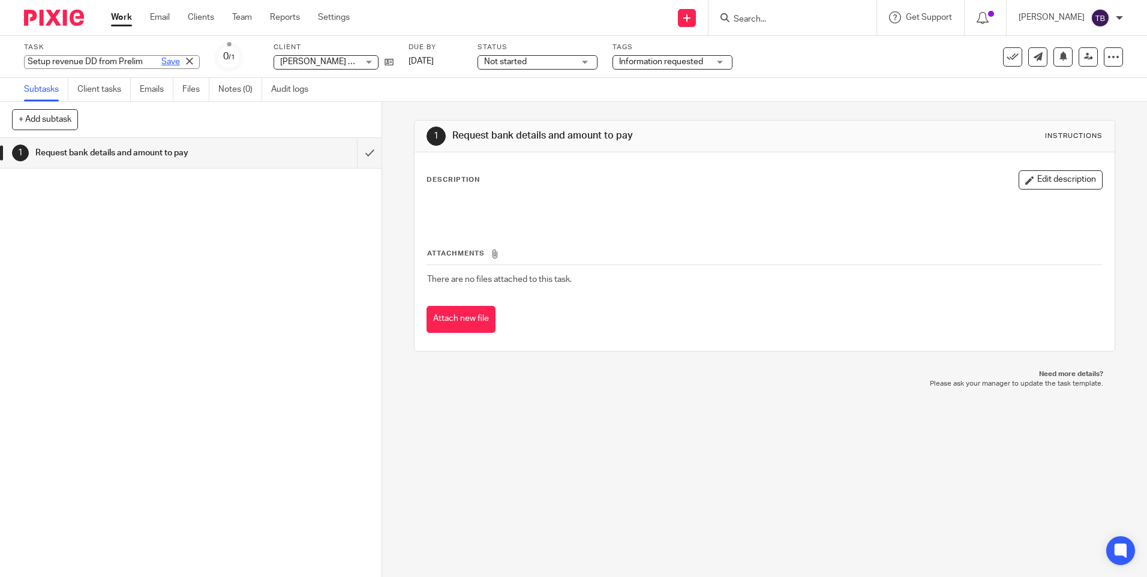
click at [161, 59] on link "Save" at bounding box center [170, 62] width 19 height 12
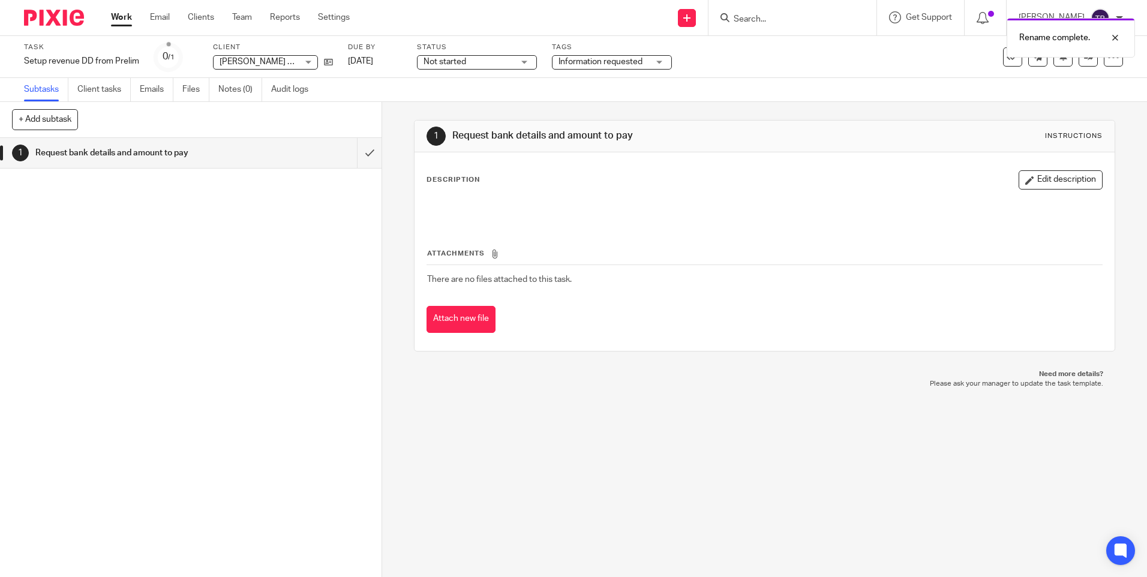
click at [119, 22] on link "Work" at bounding box center [121, 17] width 21 height 12
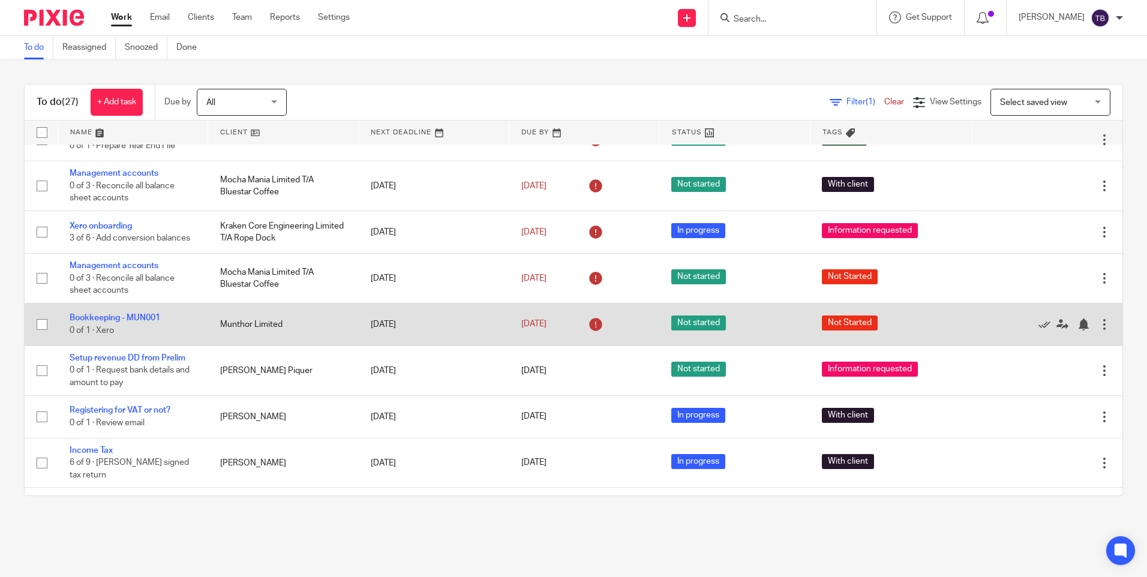
scroll to position [240, 0]
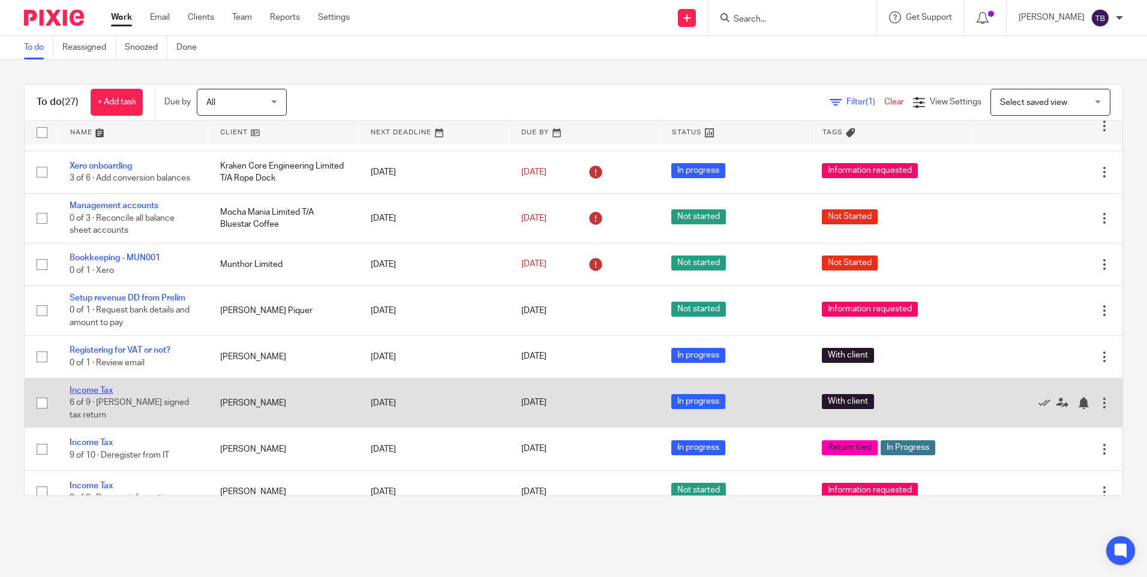
click at [97, 386] on link "Income Tax" at bounding box center [91, 390] width 43 height 8
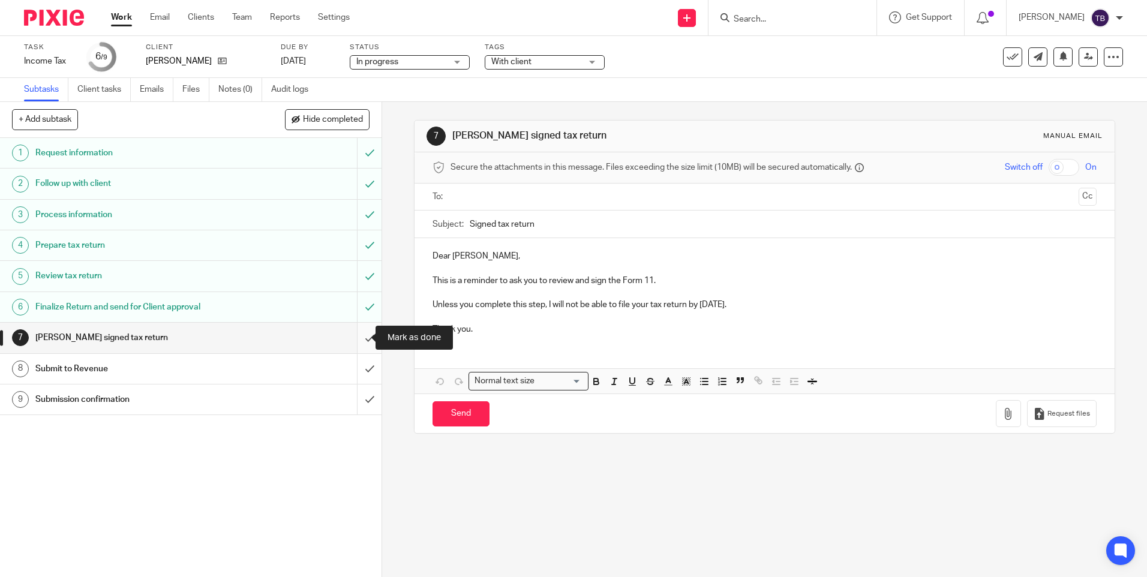
click at [351, 343] on input "submit" at bounding box center [191, 338] width 382 height 30
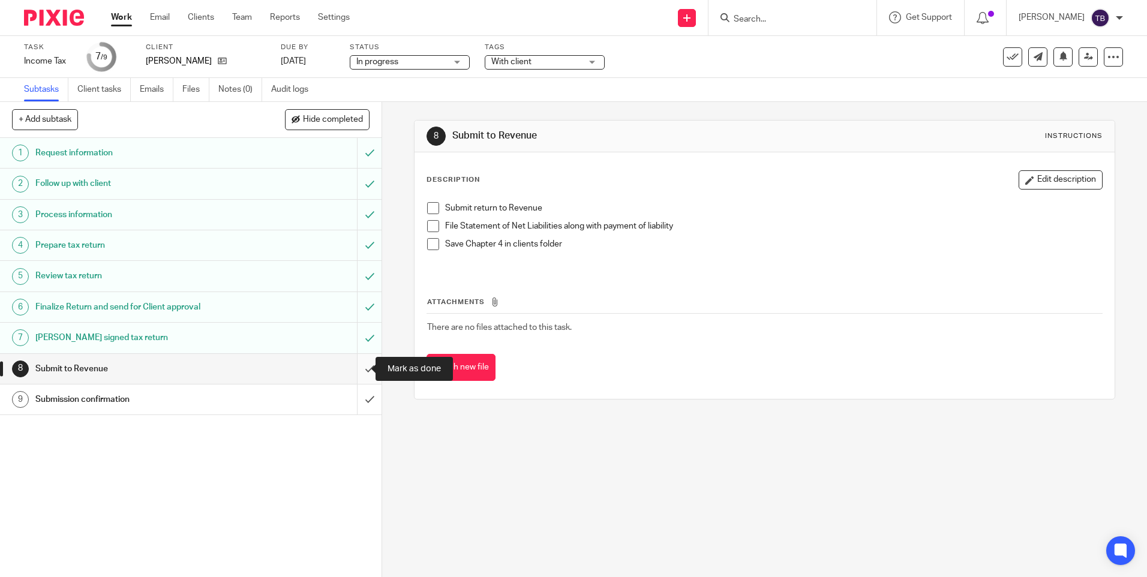
click at [356, 366] on input "submit" at bounding box center [191, 369] width 382 height 30
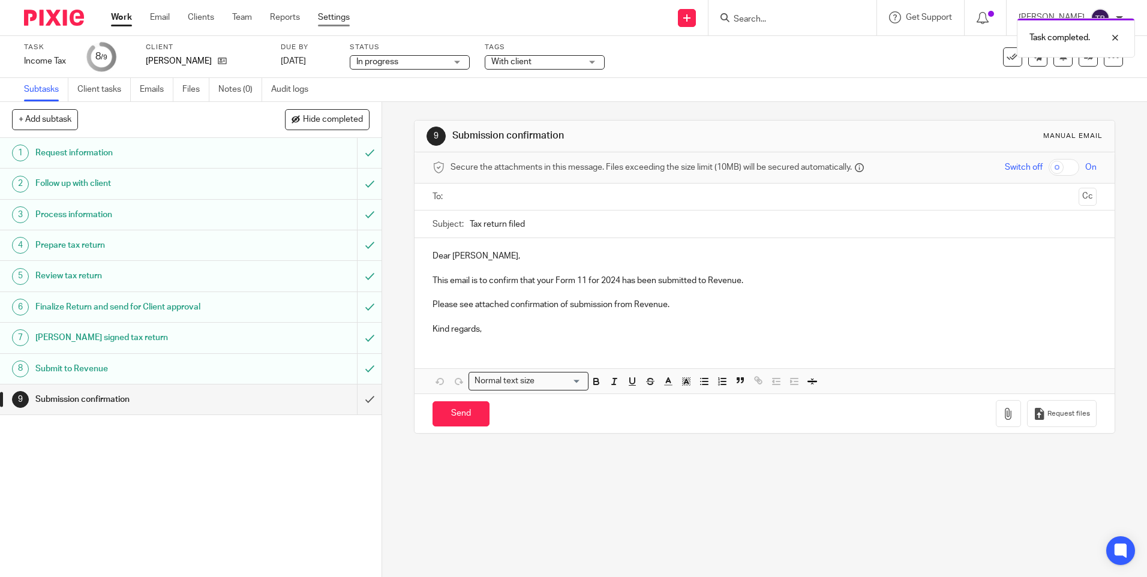
click at [340, 19] on link "Settings" at bounding box center [334, 17] width 32 height 12
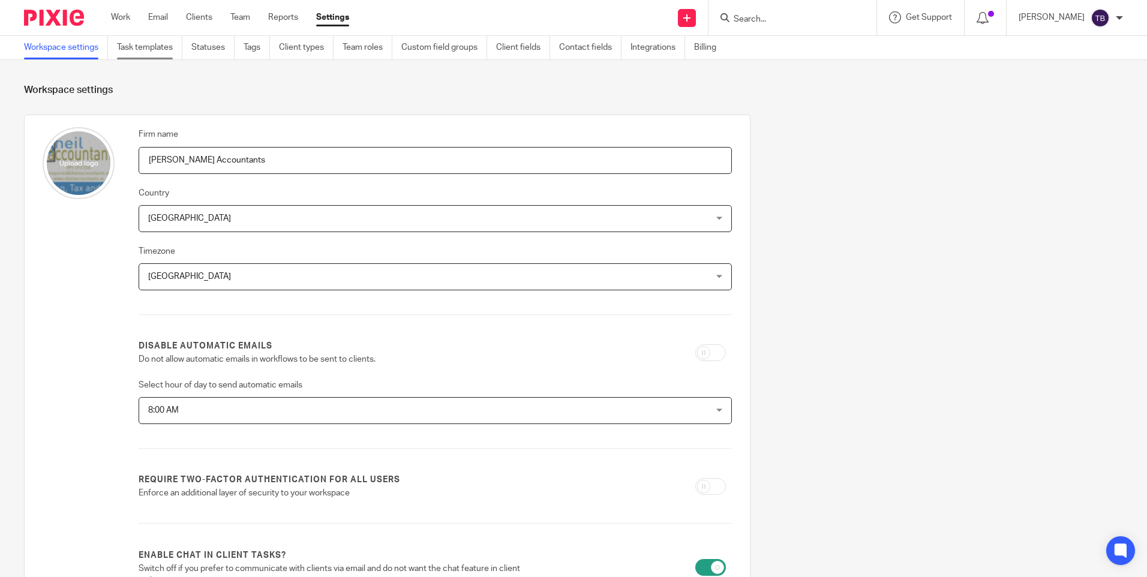
click at [165, 52] on link "Task templates" at bounding box center [149, 47] width 65 height 23
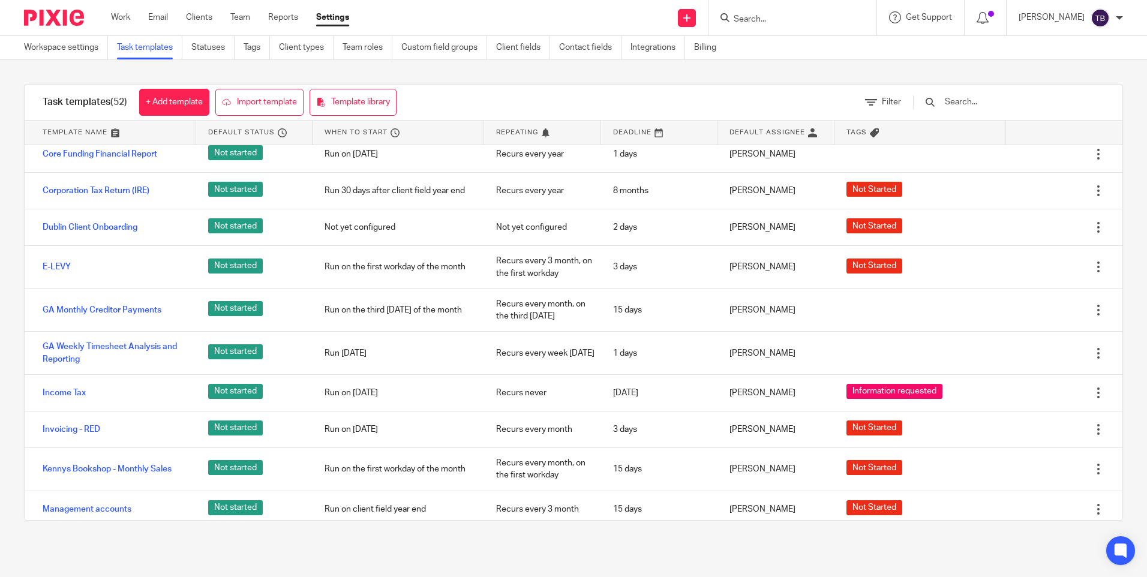
scroll to position [780, 0]
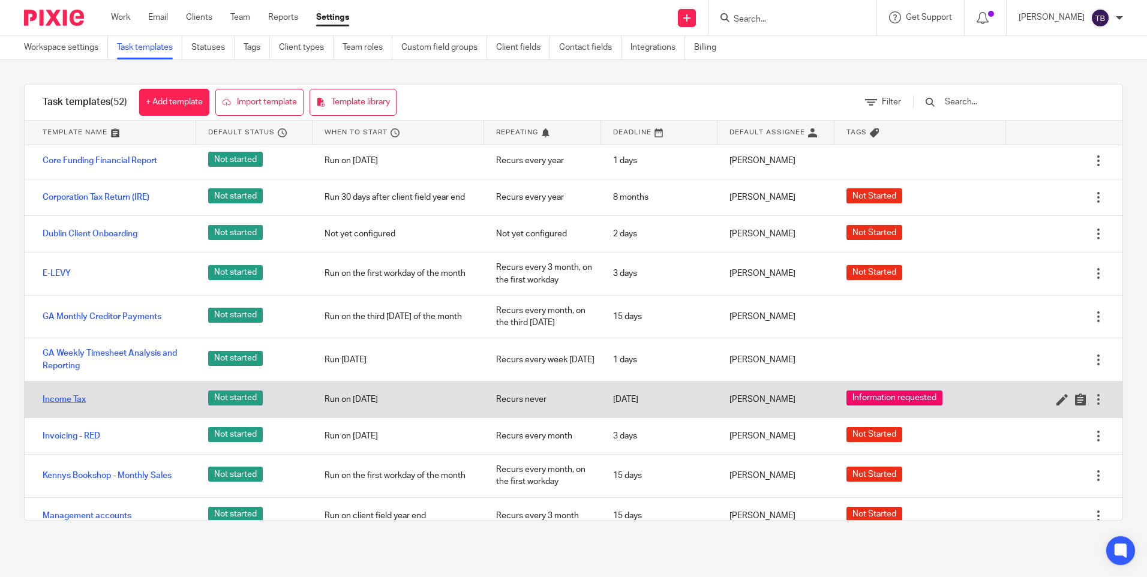
click at [67, 403] on link "Income Tax" at bounding box center [64, 400] width 43 height 12
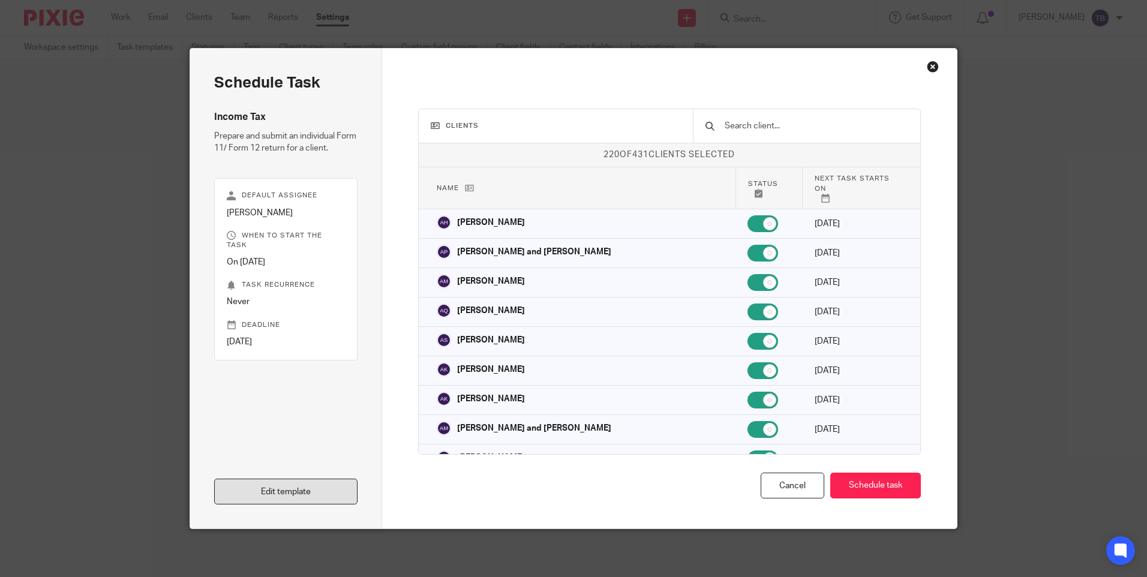
click at [284, 497] on link "Edit template" at bounding box center [285, 492] width 143 height 26
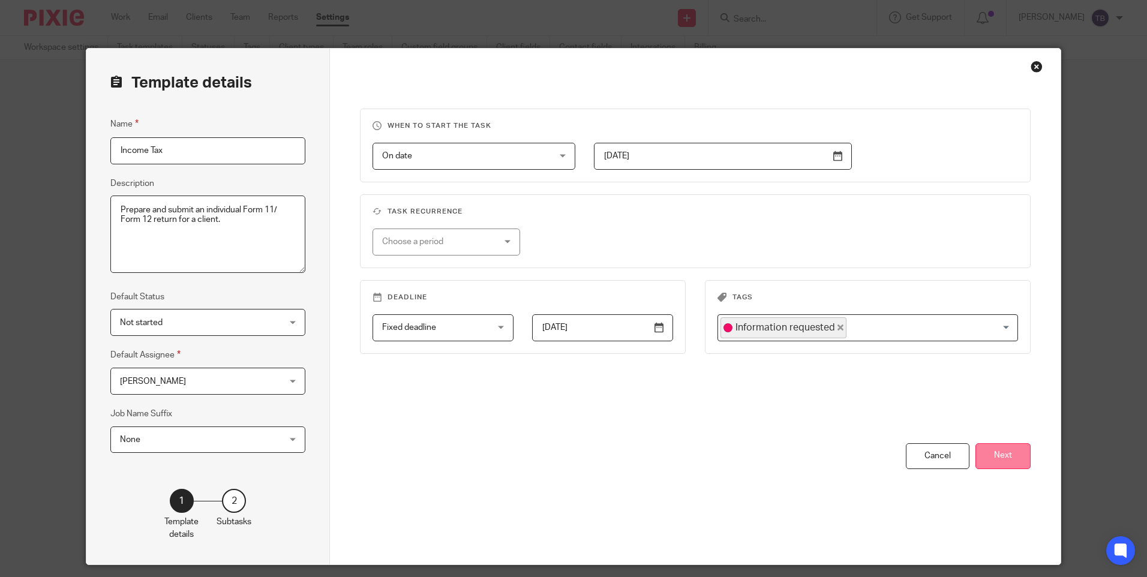
click at [989, 455] on button "Next" at bounding box center [1003, 456] width 55 height 26
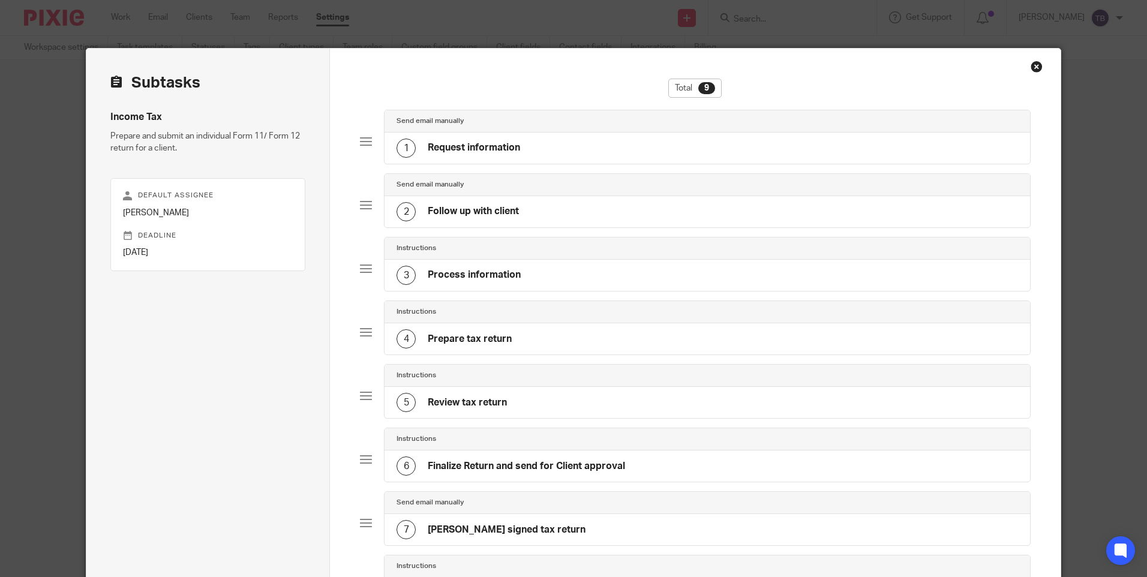
scroll to position [287, 0]
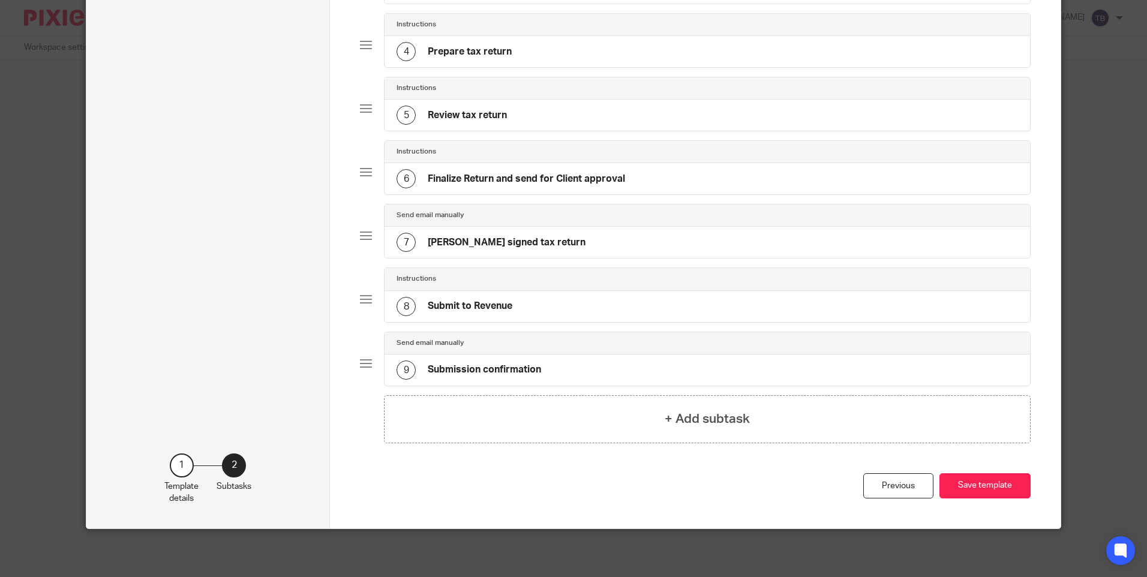
click at [571, 299] on div "8 Submit to Revenue" at bounding box center [707, 306] width 645 height 31
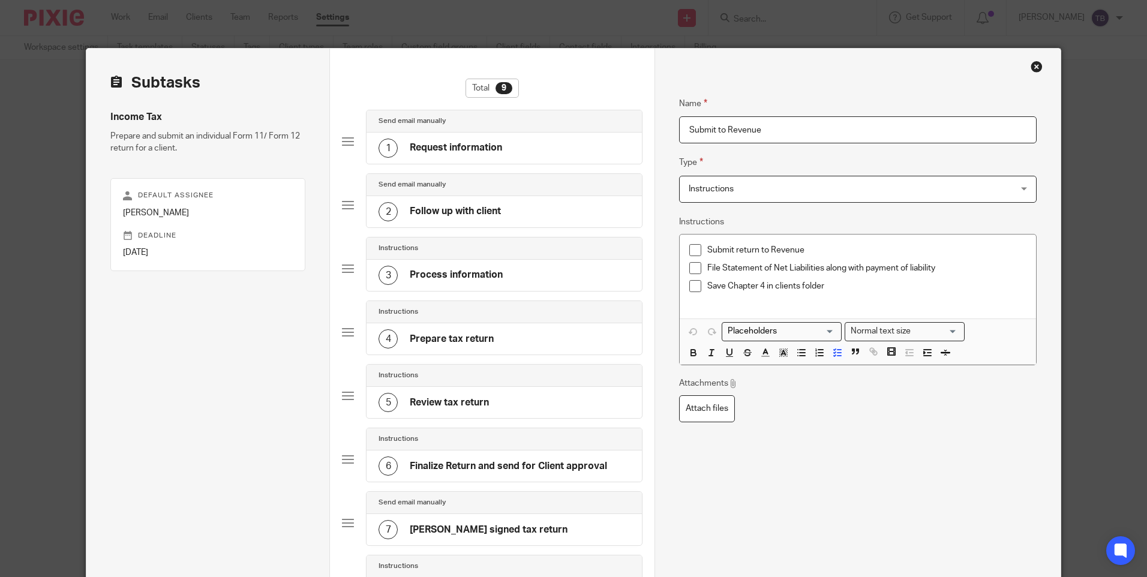
click at [967, 265] on p "File Statement of Net Liabilities along with payment of liability" at bounding box center [866, 268] width 319 height 12
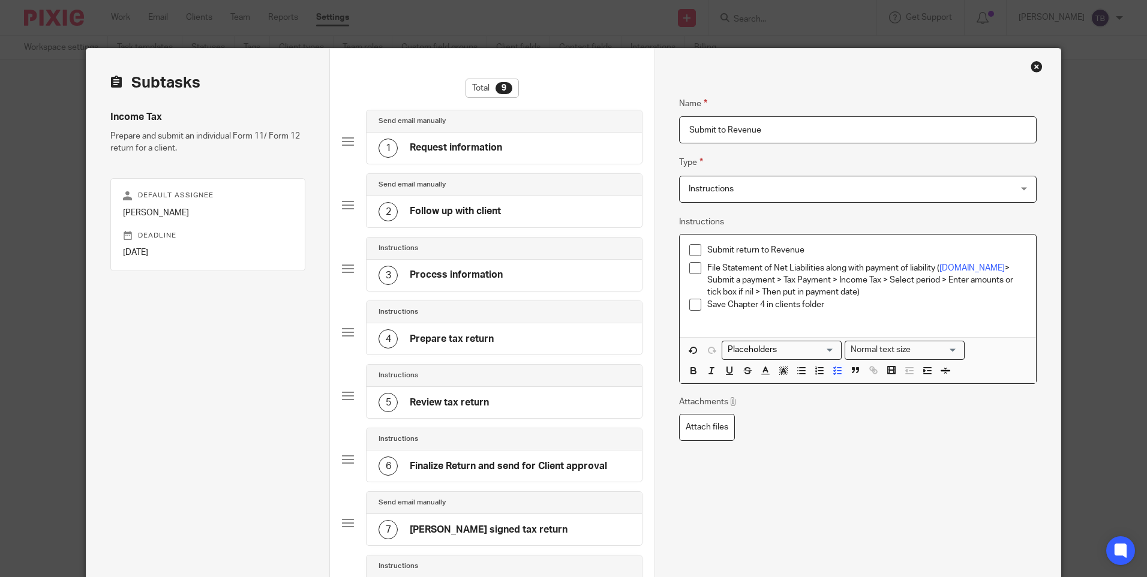
click at [761, 307] on p "Save Chapter 4 in clients folder" at bounding box center [866, 305] width 319 height 12
drag, startPoint x: 815, startPoint y: 292, endPoint x: 1057, endPoint y: 272, distance: 243.2
click at [815, 292] on p "File Statement of Net Liabilities along with payment of liability ( [DOMAIN_NAM…" at bounding box center [866, 280] width 319 height 37
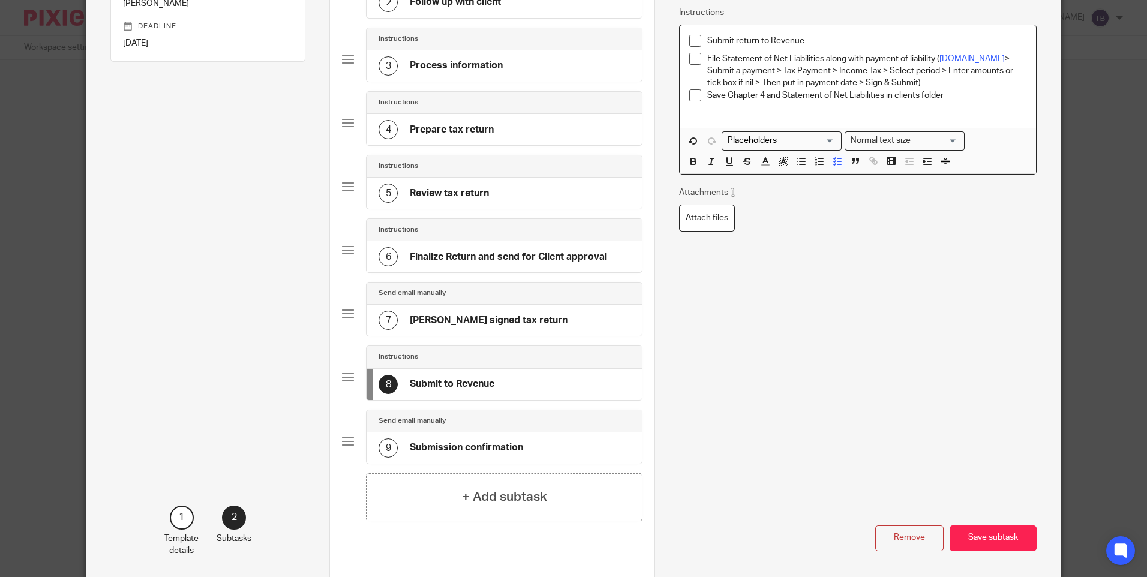
scroll to position [240, 0]
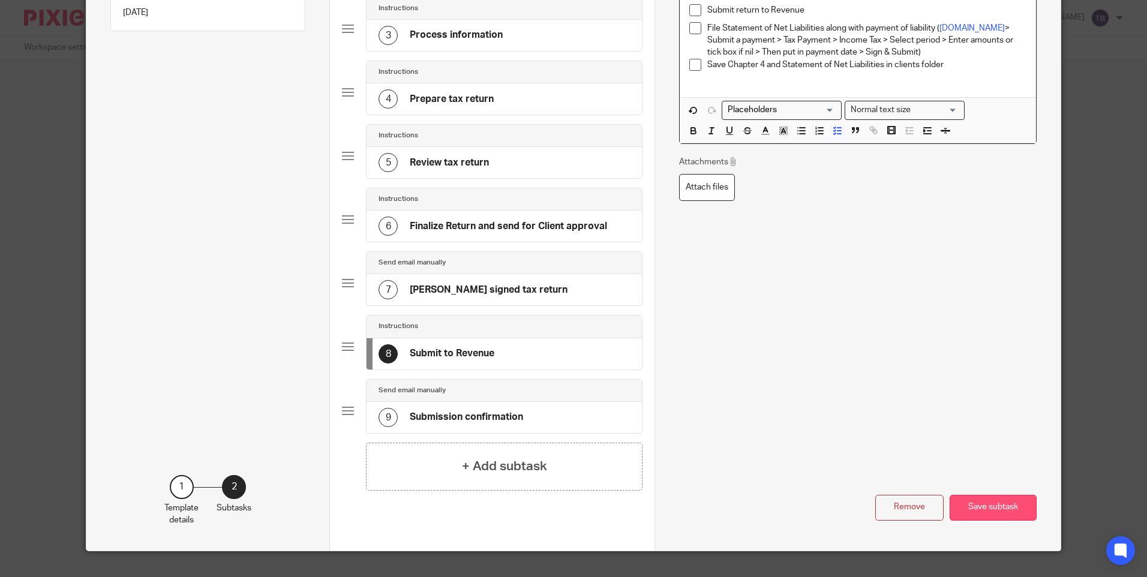
click at [983, 497] on button "Save subtask" at bounding box center [993, 508] width 87 height 26
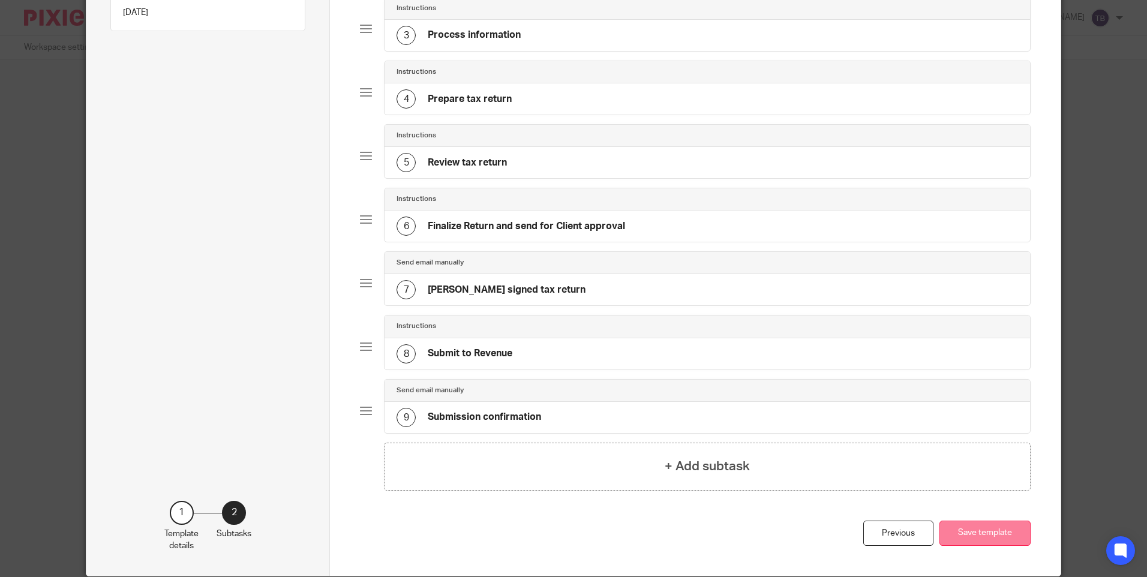
click at [986, 532] on button "Save template" at bounding box center [985, 534] width 91 height 26
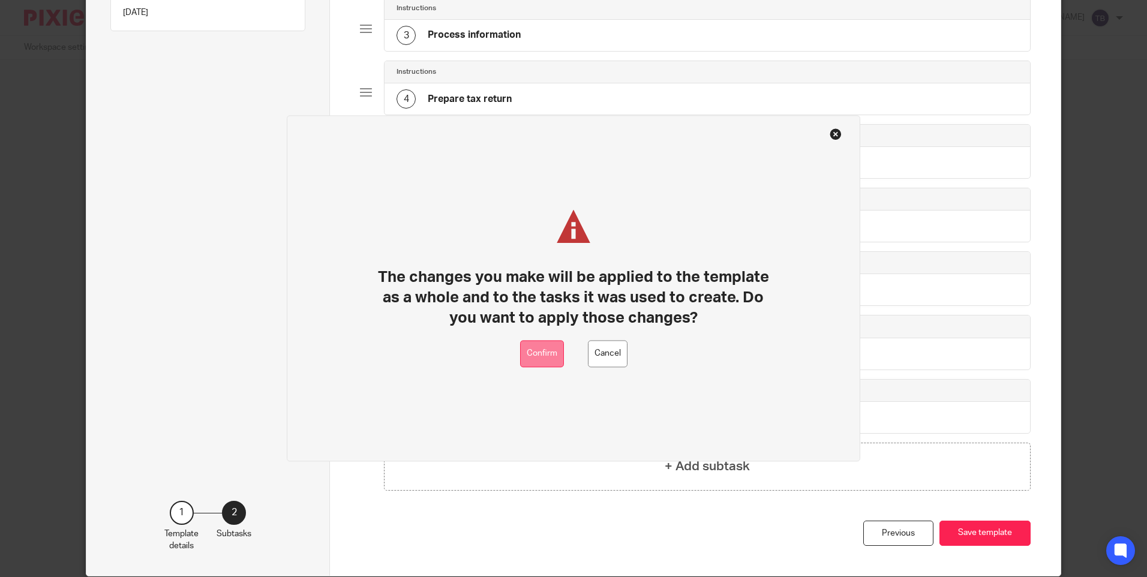
click at [544, 346] on button "Confirm" at bounding box center [542, 354] width 44 height 27
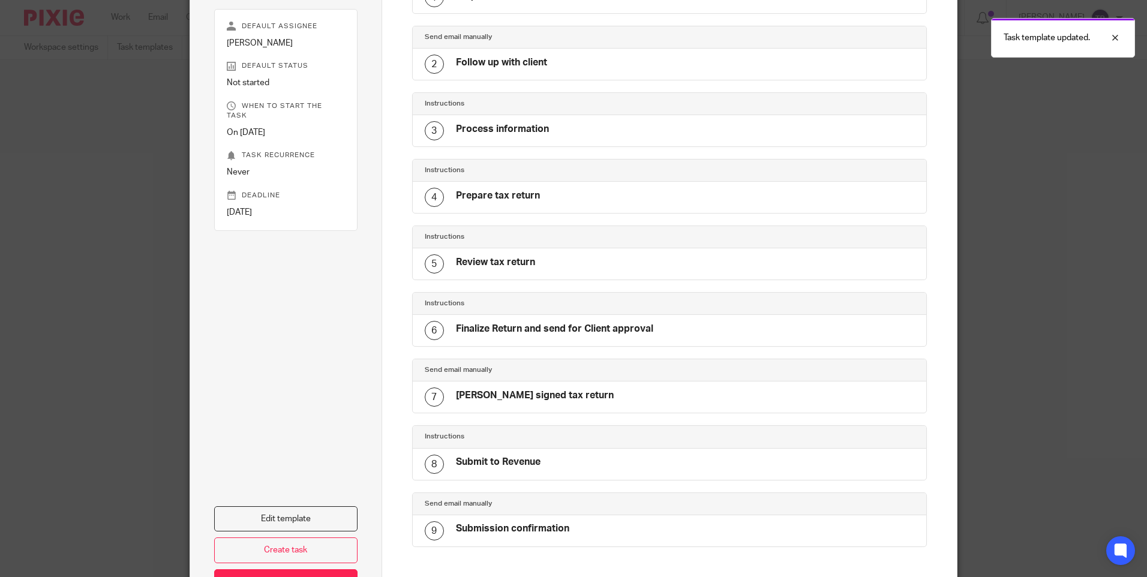
scroll to position [1, 0]
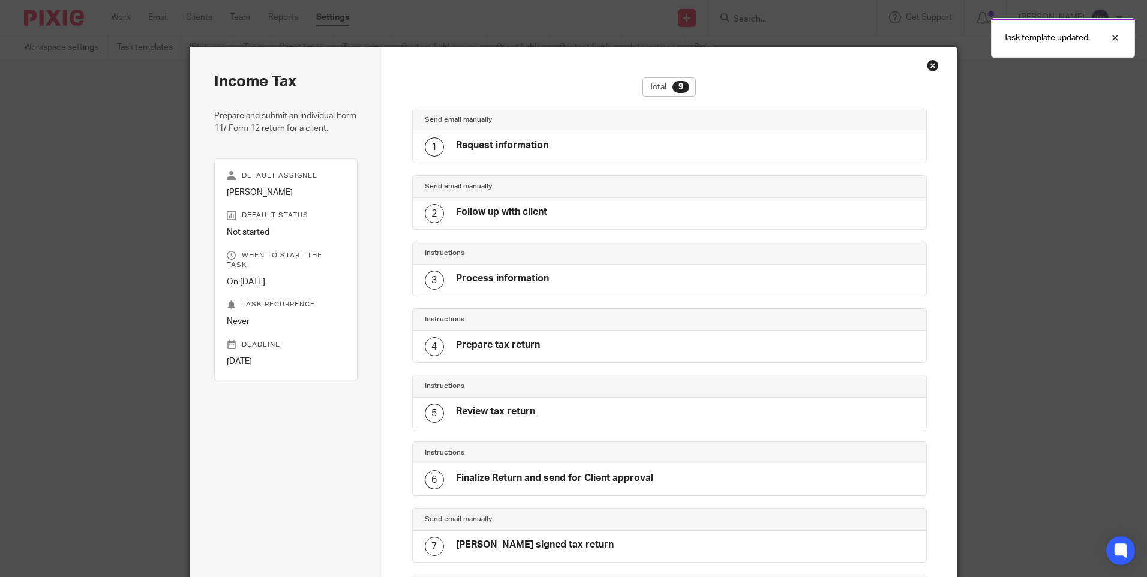
click at [927, 62] on div "Close this dialog window" at bounding box center [933, 65] width 12 height 12
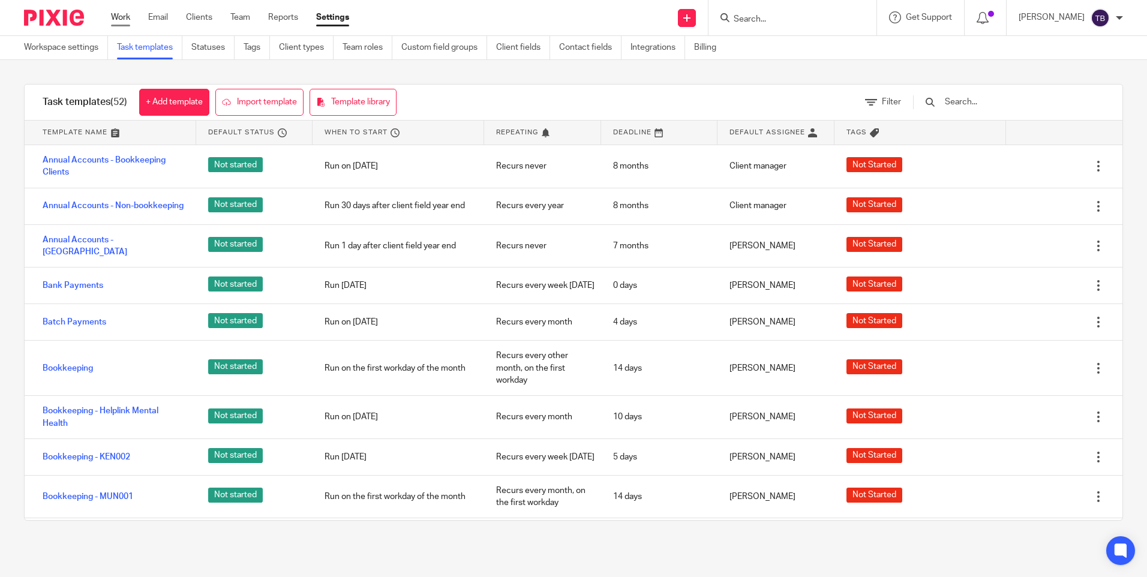
click at [127, 14] on link "Work" at bounding box center [120, 17] width 19 height 12
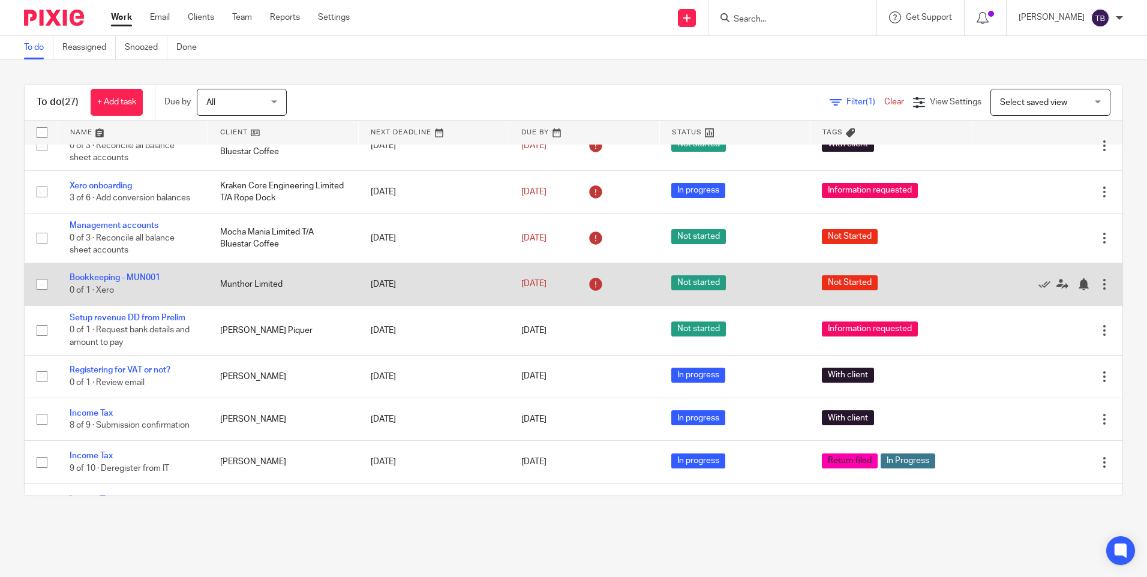
scroll to position [240, 0]
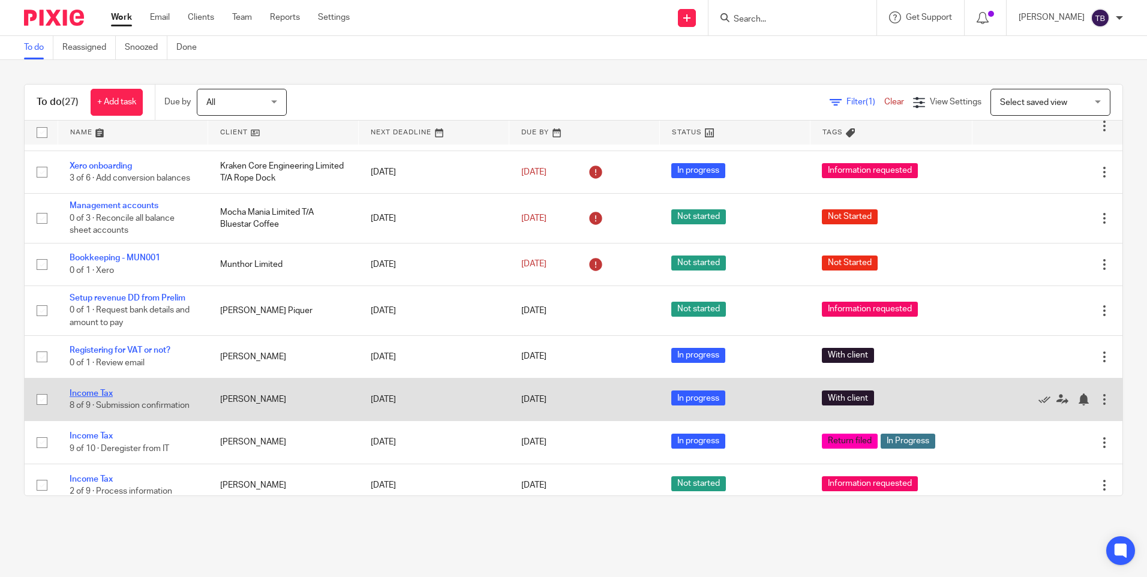
click at [98, 389] on link "Income Tax" at bounding box center [91, 393] width 43 height 8
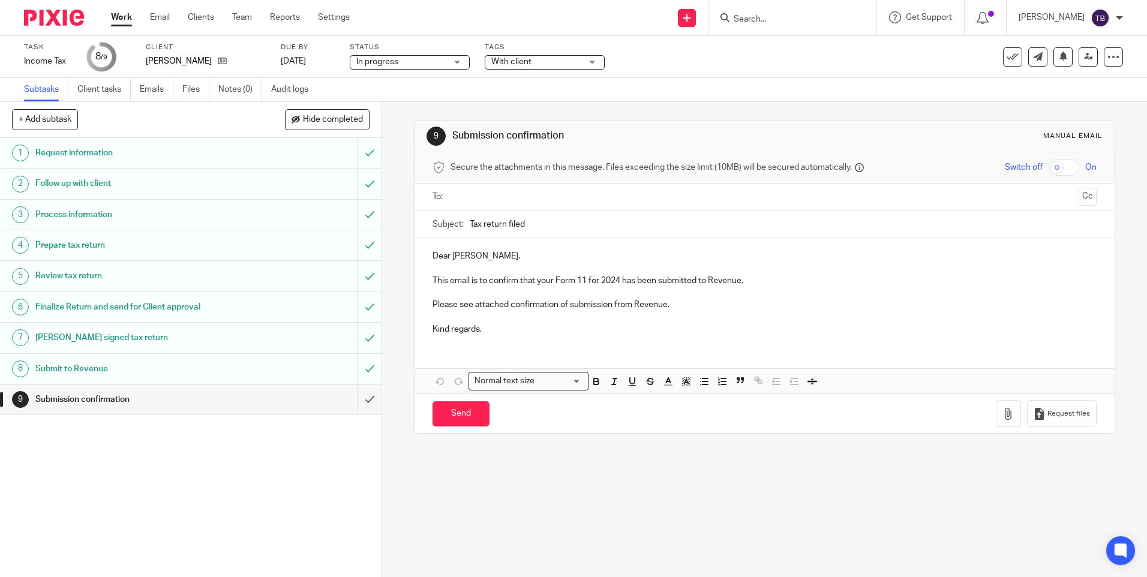
click at [539, 59] on span "With client" at bounding box center [536, 62] width 90 height 13
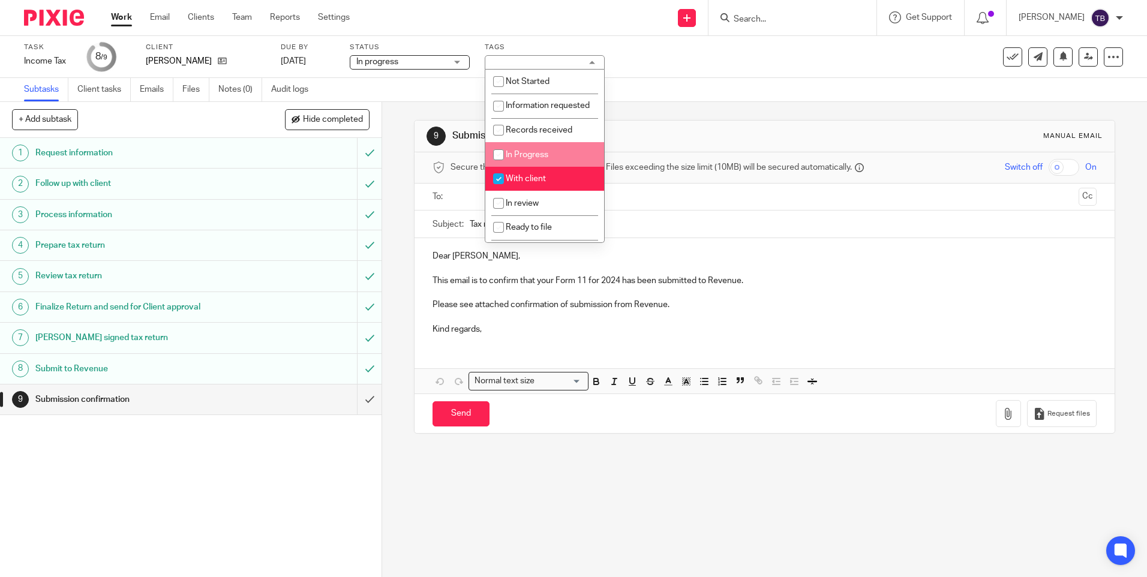
click at [544, 159] on span "In Progress" at bounding box center [527, 155] width 43 height 8
checkbox input "true"
click at [536, 182] on li "With client" at bounding box center [544, 179] width 119 height 25
checkbox input "false"
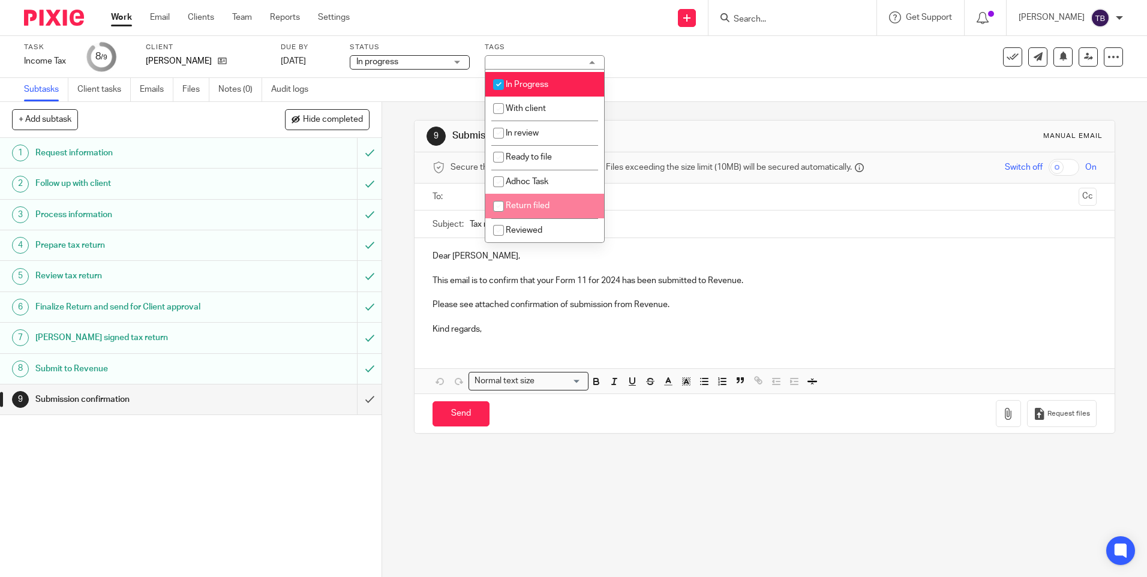
scroll to position [82, 0]
click at [541, 197] on li "Return filed" at bounding box center [544, 206] width 119 height 25
checkbox input "true"
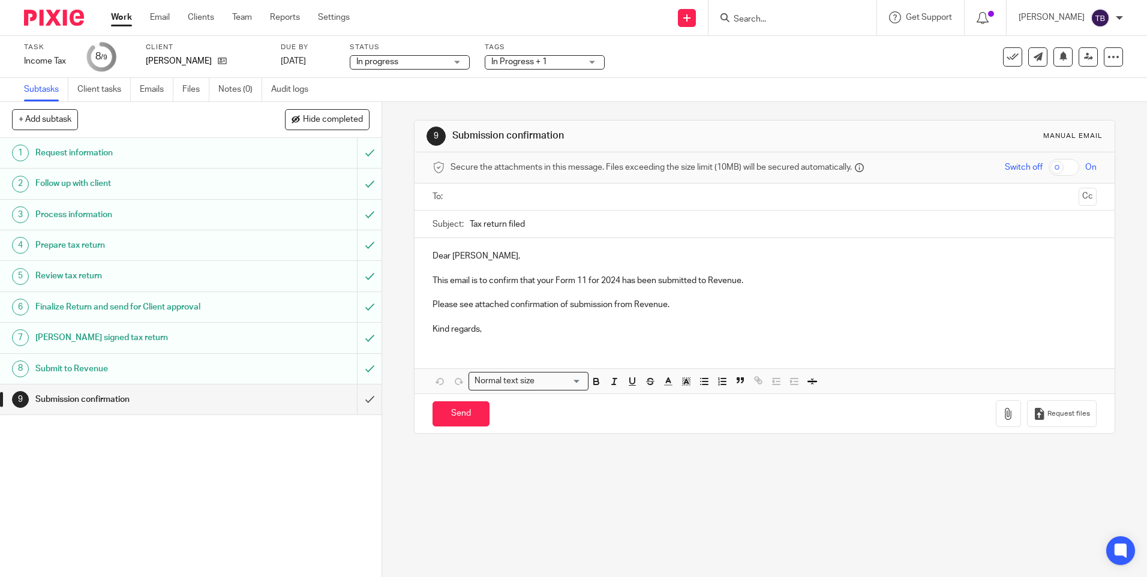
click at [118, 19] on link "Work" at bounding box center [121, 17] width 21 height 12
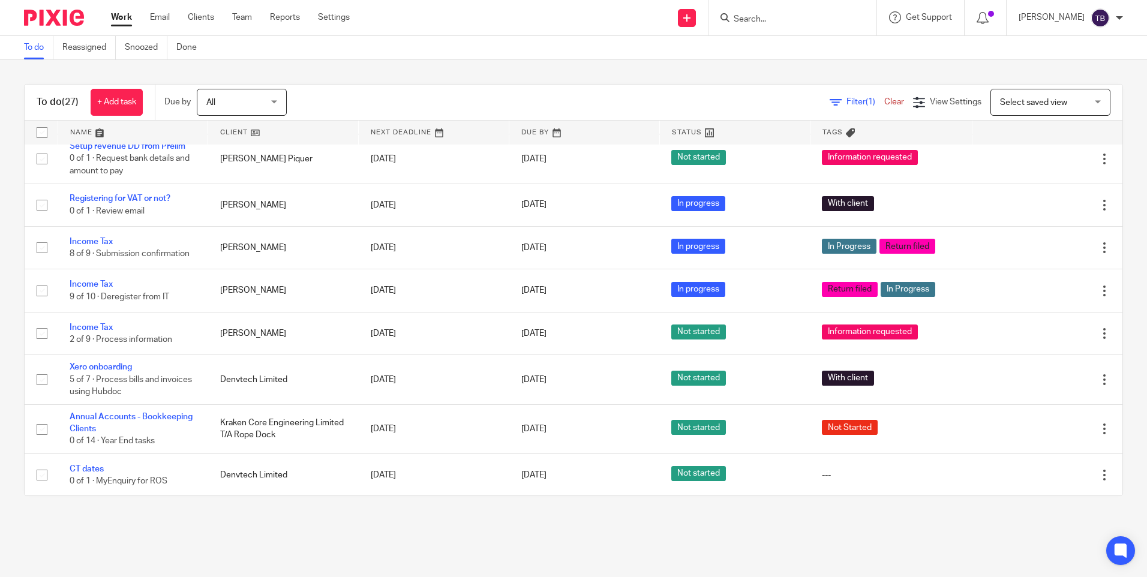
scroll to position [420, 0]
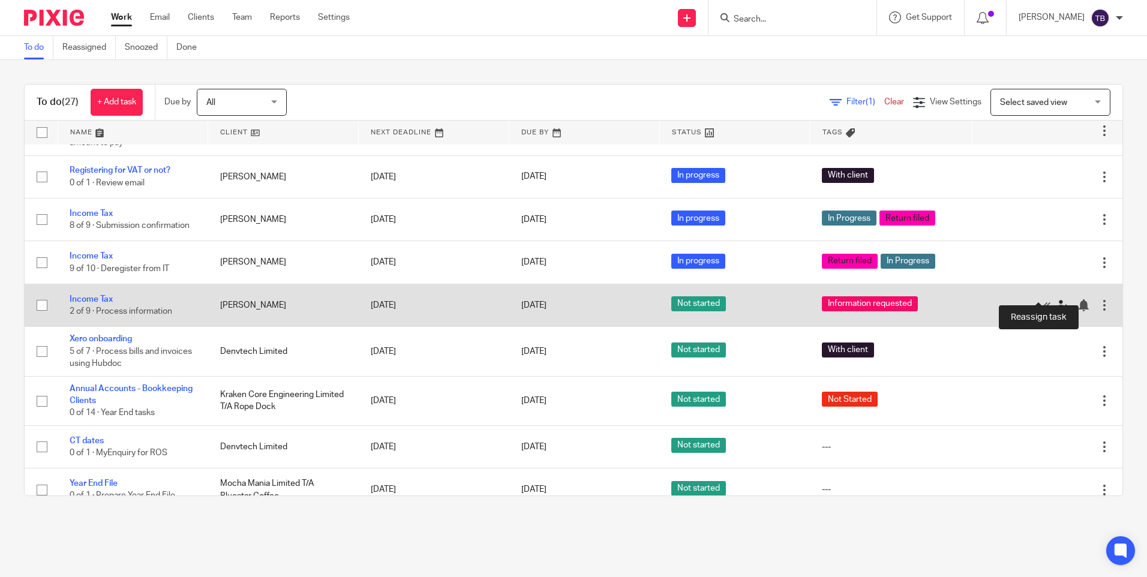
click at [1057, 299] on icon at bounding box center [1063, 305] width 12 height 12
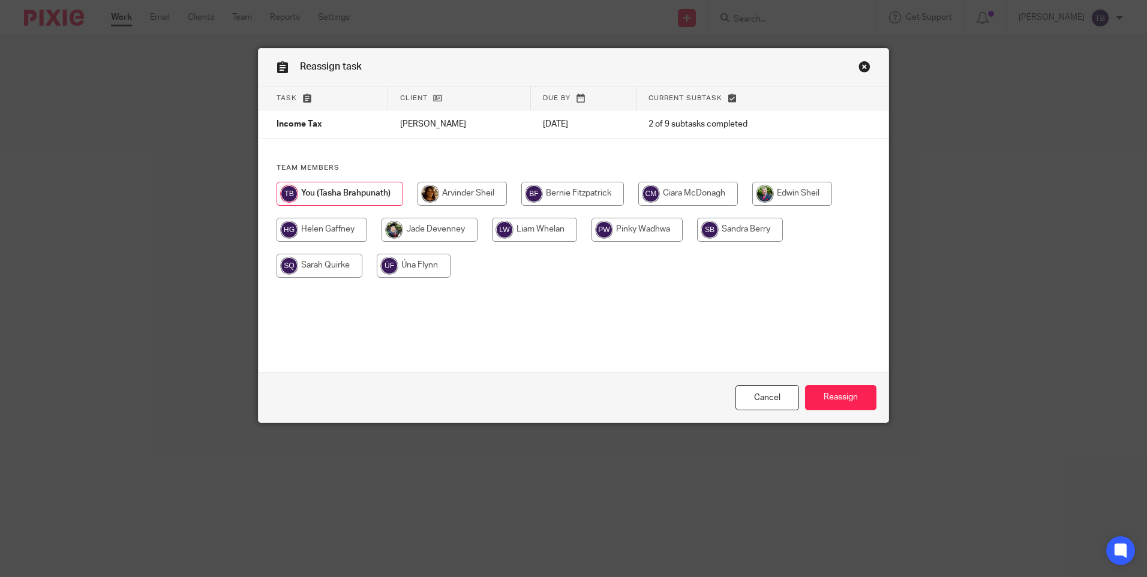
click at [317, 230] on input "radio" at bounding box center [322, 230] width 91 height 24
radio input "true"
click at [839, 398] on input "Reassign" at bounding box center [840, 398] width 71 height 26
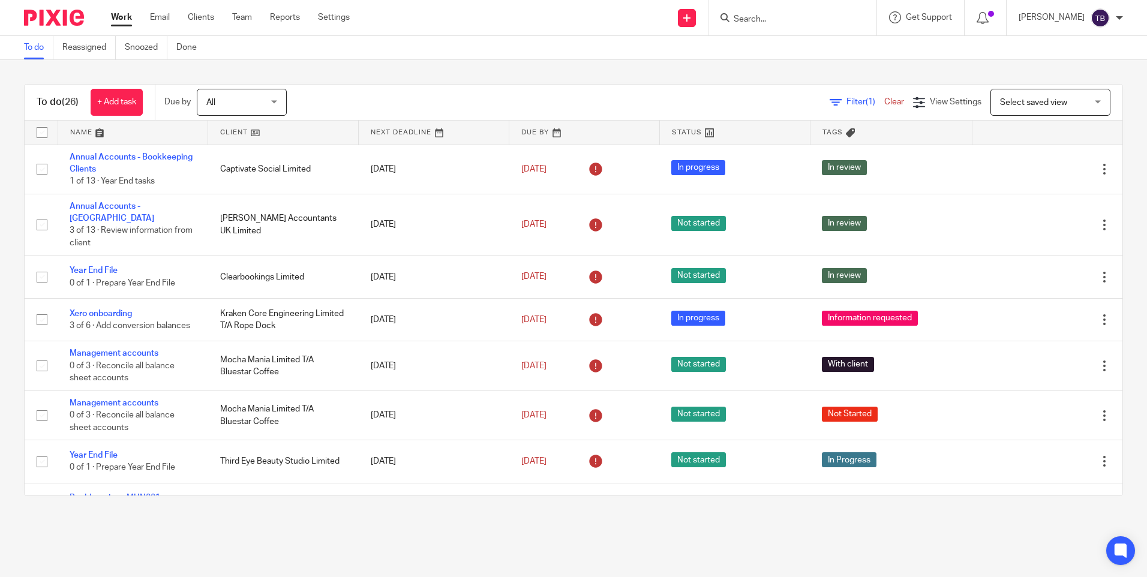
click at [831, 14] on input "Search" at bounding box center [787, 19] width 108 height 11
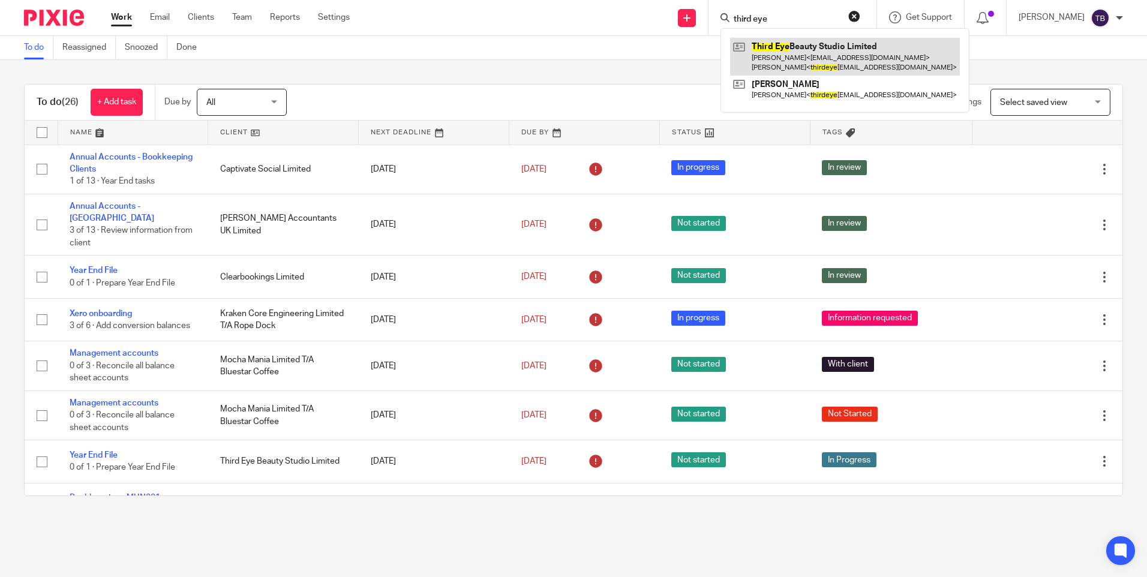
type input "third eye"
click at [838, 53] on link at bounding box center [845, 56] width 230 height 37
